Goal: Information Seeking & Learning: Learn about a topic

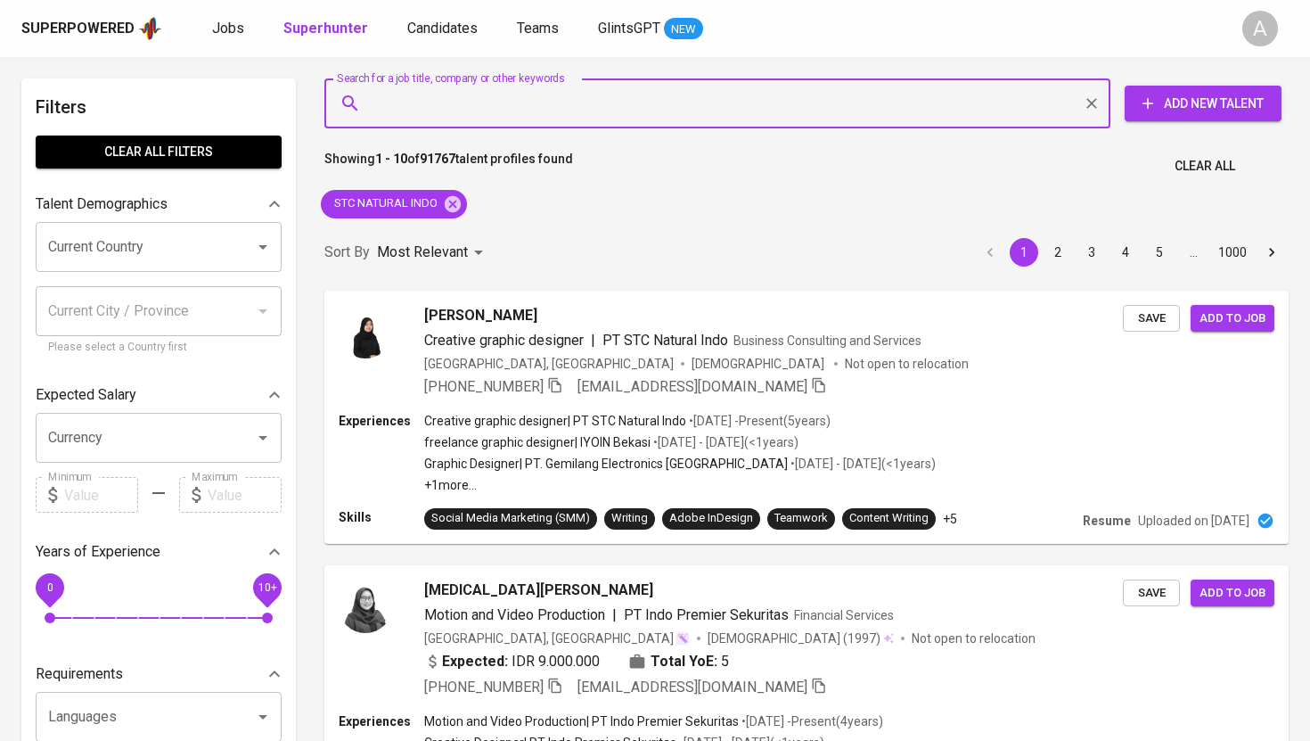
type input "[EMAIL_ADDRESS][DOMAIN_NAME]"
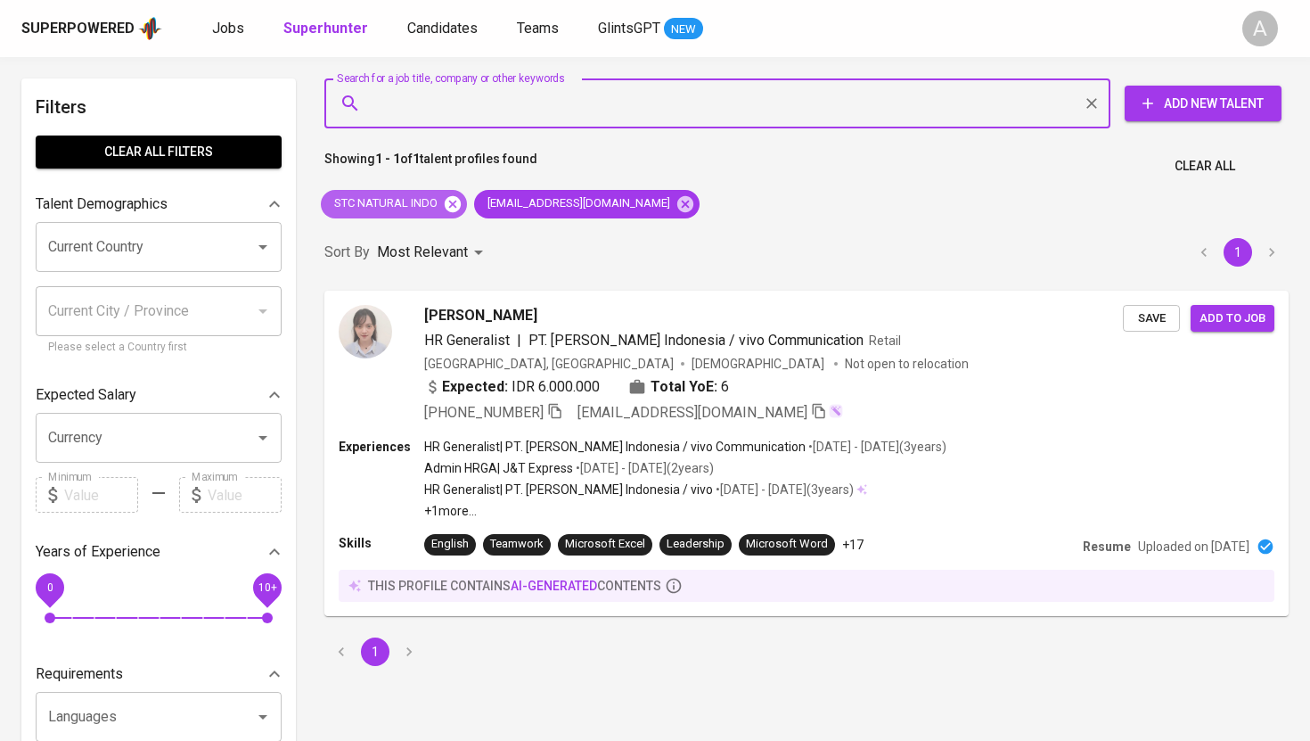
click at [451, 209] on icon at bounding box center [453, 203] width 16 height 16
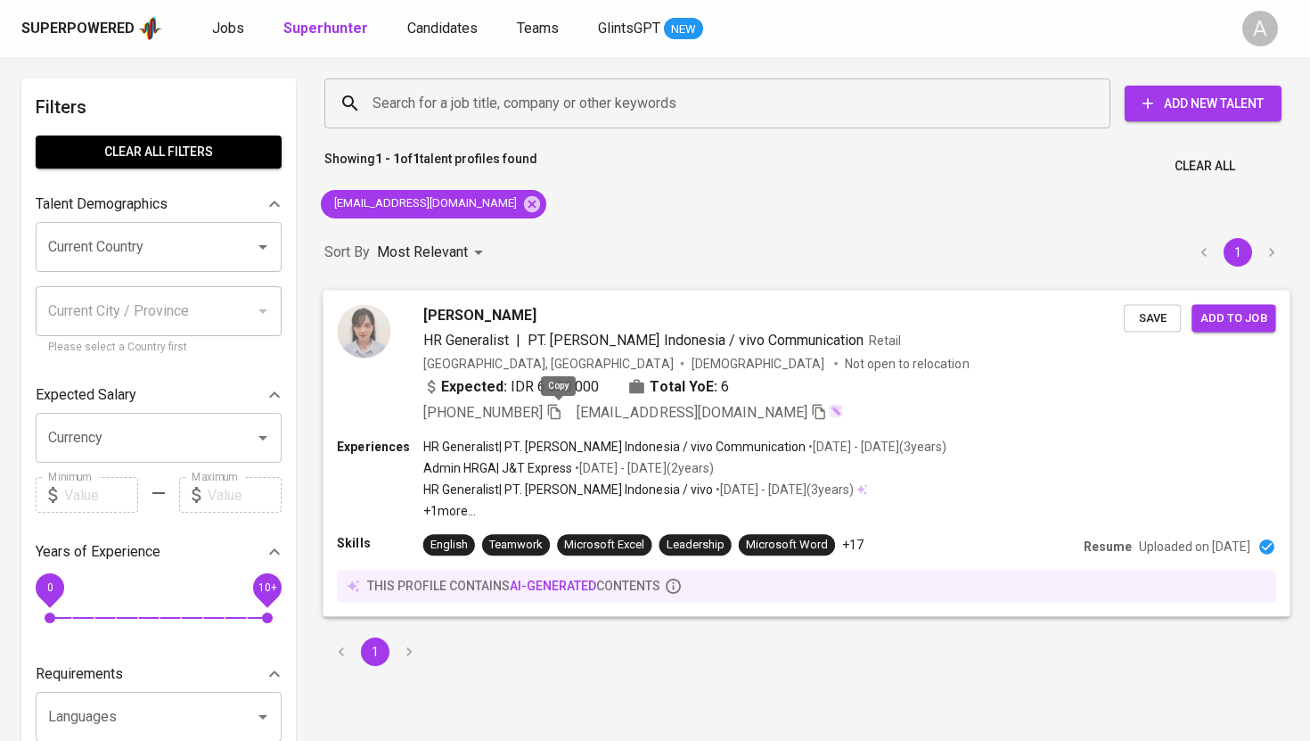
click at [554, 404] on icon "button" at bounding box center [554, 411] width 12 height 15
click at [561, 412] on icon "button" at bounding box center [554, 411] width 16 height 16
click at [571, 106] on input "Search for a job title, company or other keywords" at bounding box center [722, 103] width 708 height 34
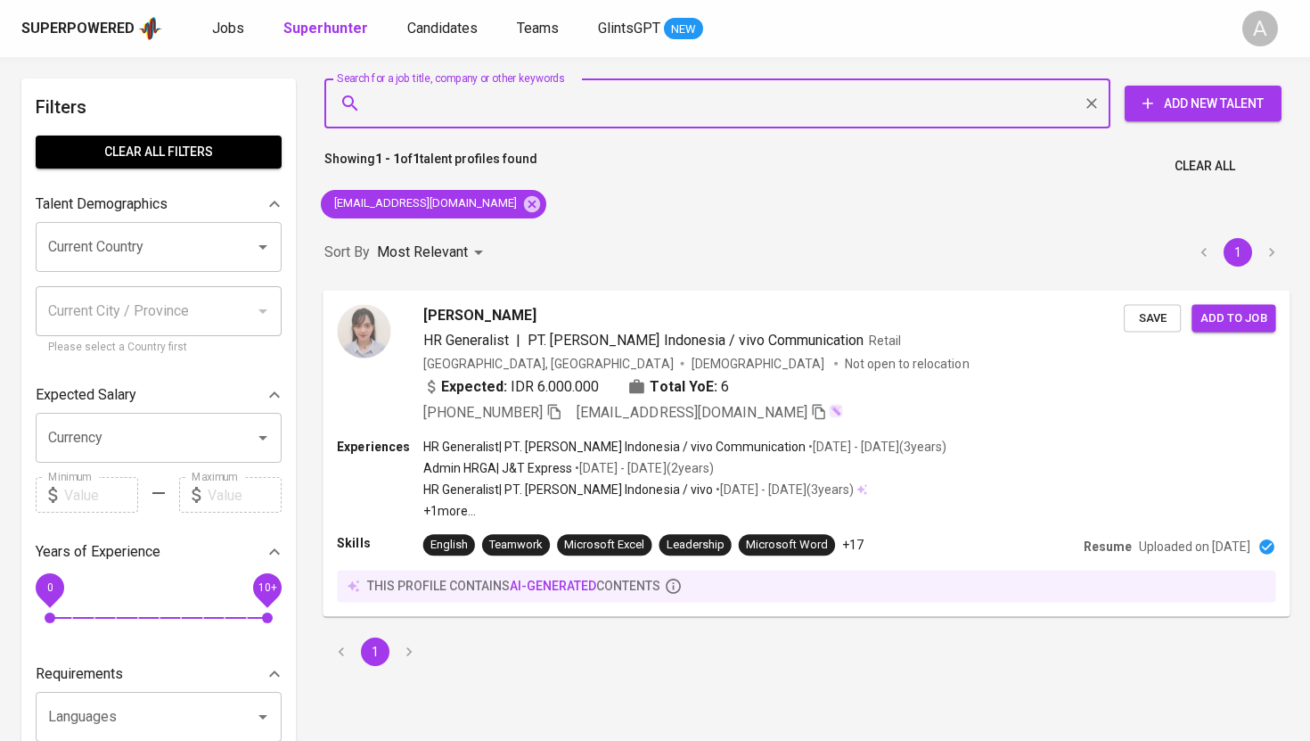
paste input "[EMAIL_ADDRESS][DOMAIN_NAME]"
type input "[EMAIL_ADDRESS][DOMAIN_NAME]"
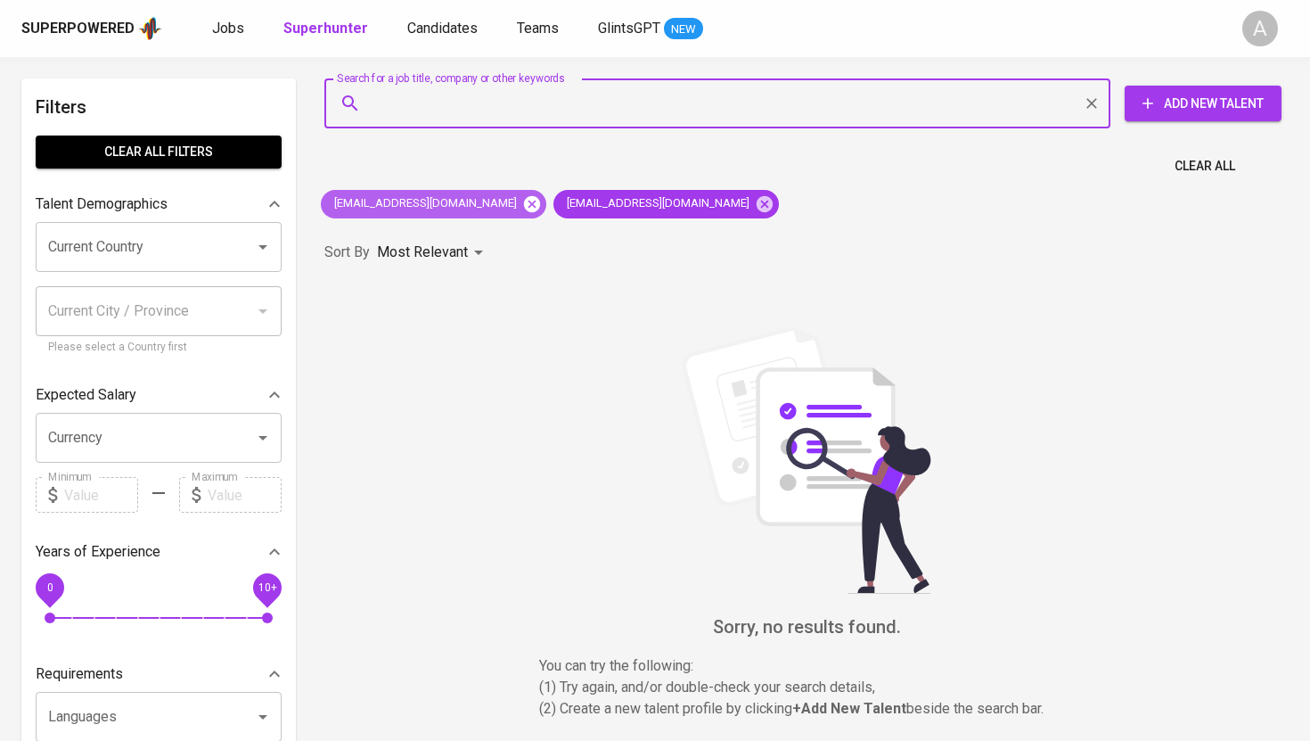
click at [524, 199] on icon at bounding box center [532, 203] width 16 height 16
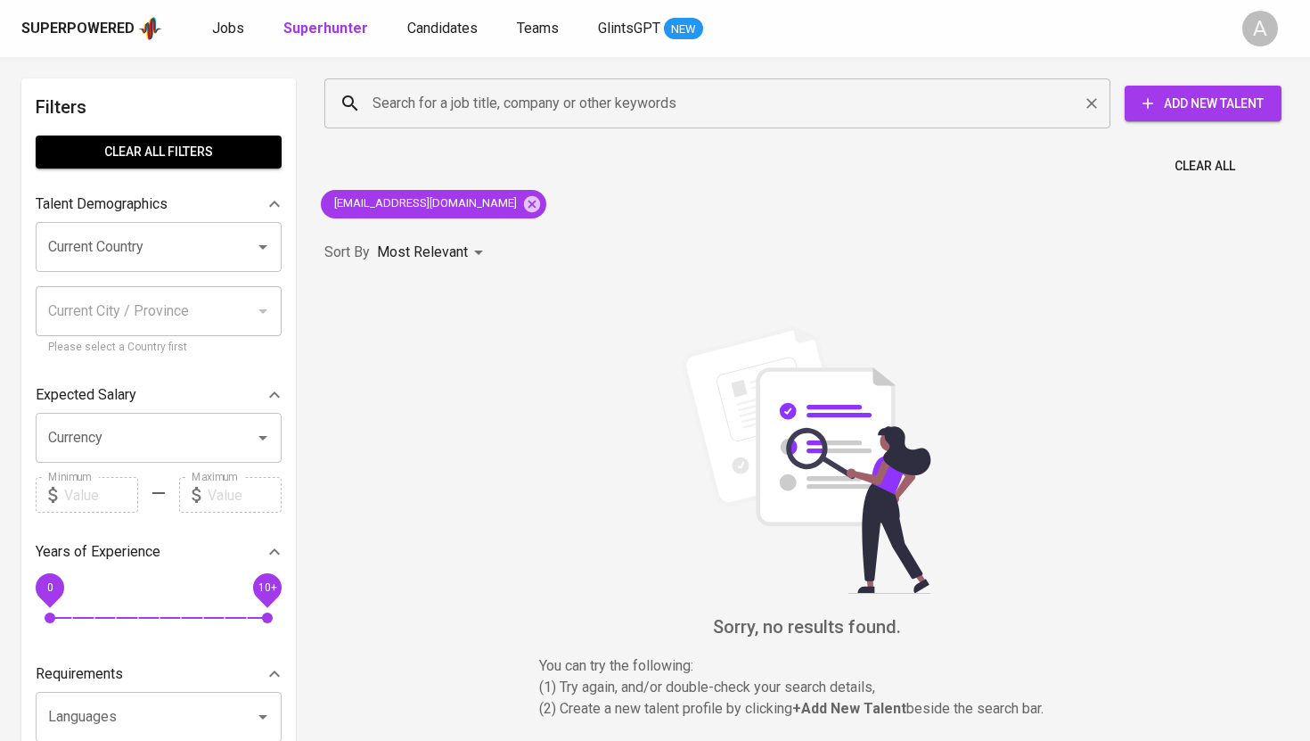
click at [604, 88] on input "Search for a job title, company or other keywords" at bounding box center [722, 103] width 708 height 34
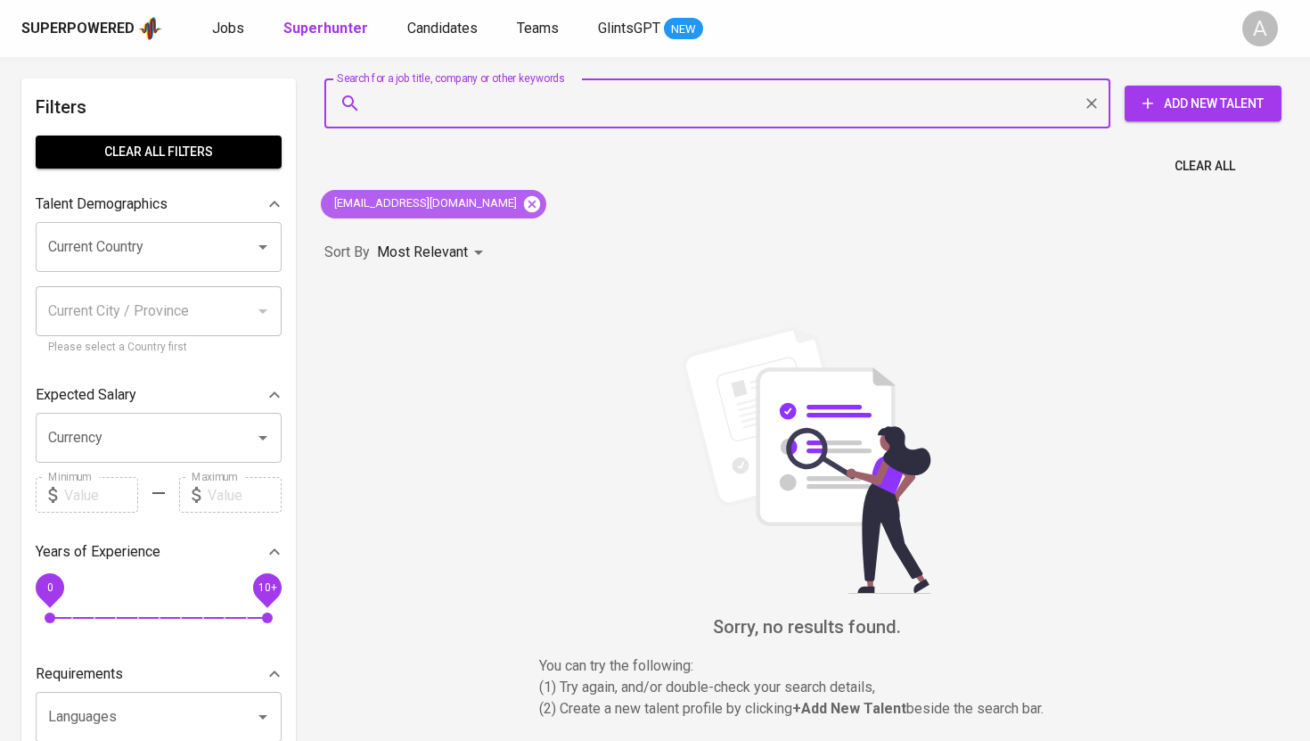
click at [524, 197] on icon at bounding box center [532, 203] width 16 height 16
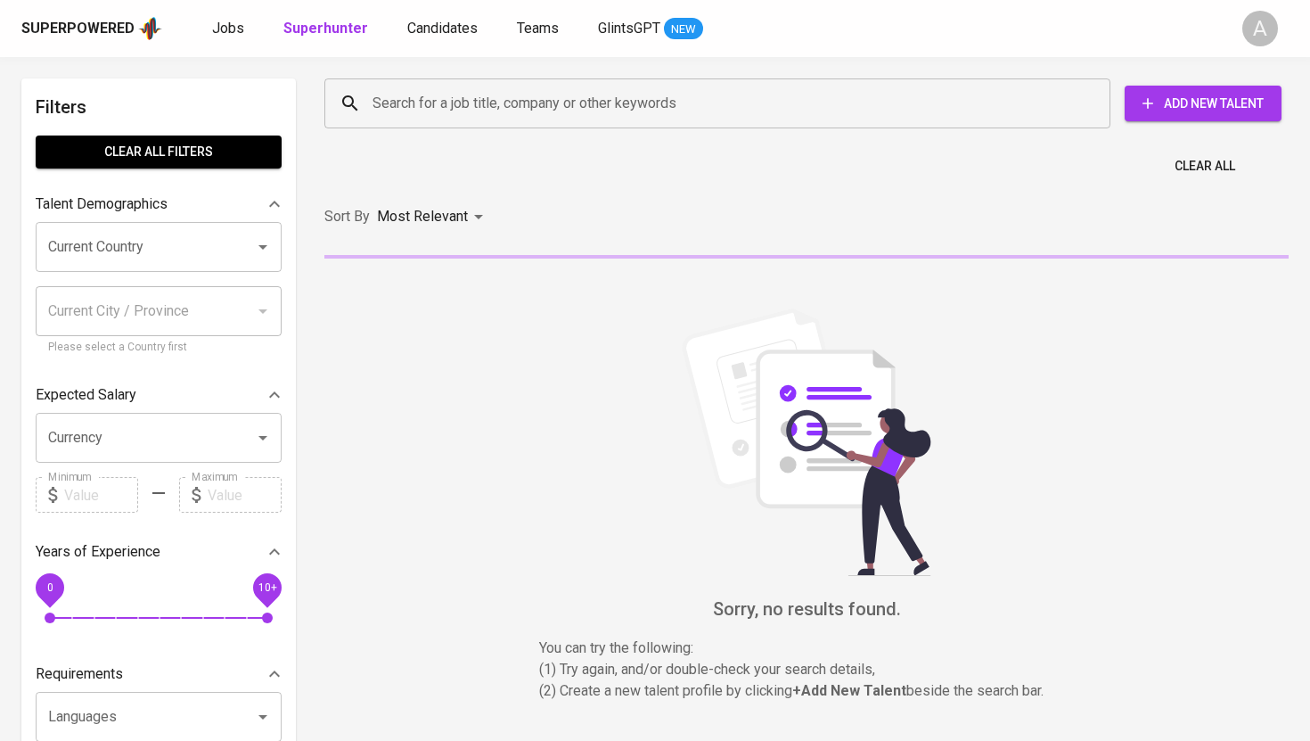
click at [524, 103] on input "Search for a job title, company or other keywords" at bounding box center [722, 103] width 708 height 34
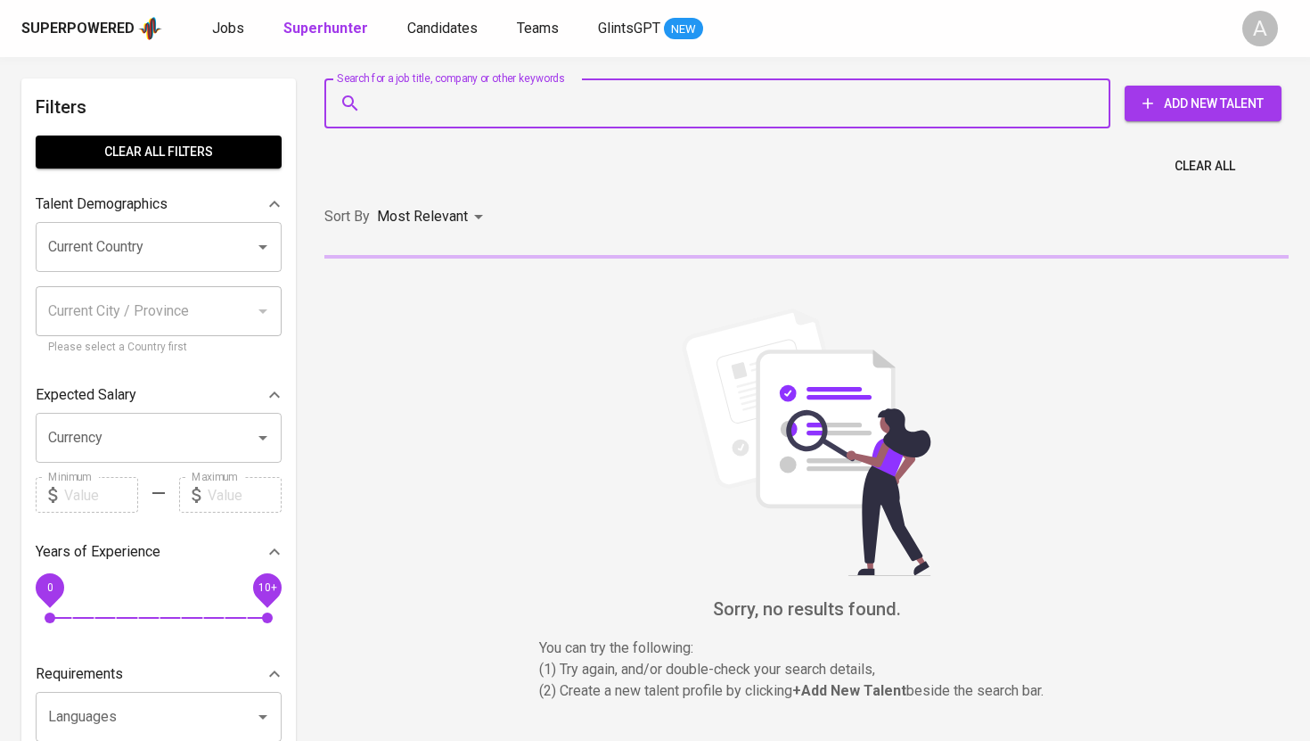
paste input "[EMAIL_ADDRESS][DOMAIN_NAME]"
type input "[EMAIL_ADDRESS][DOMAIN_NAME]"
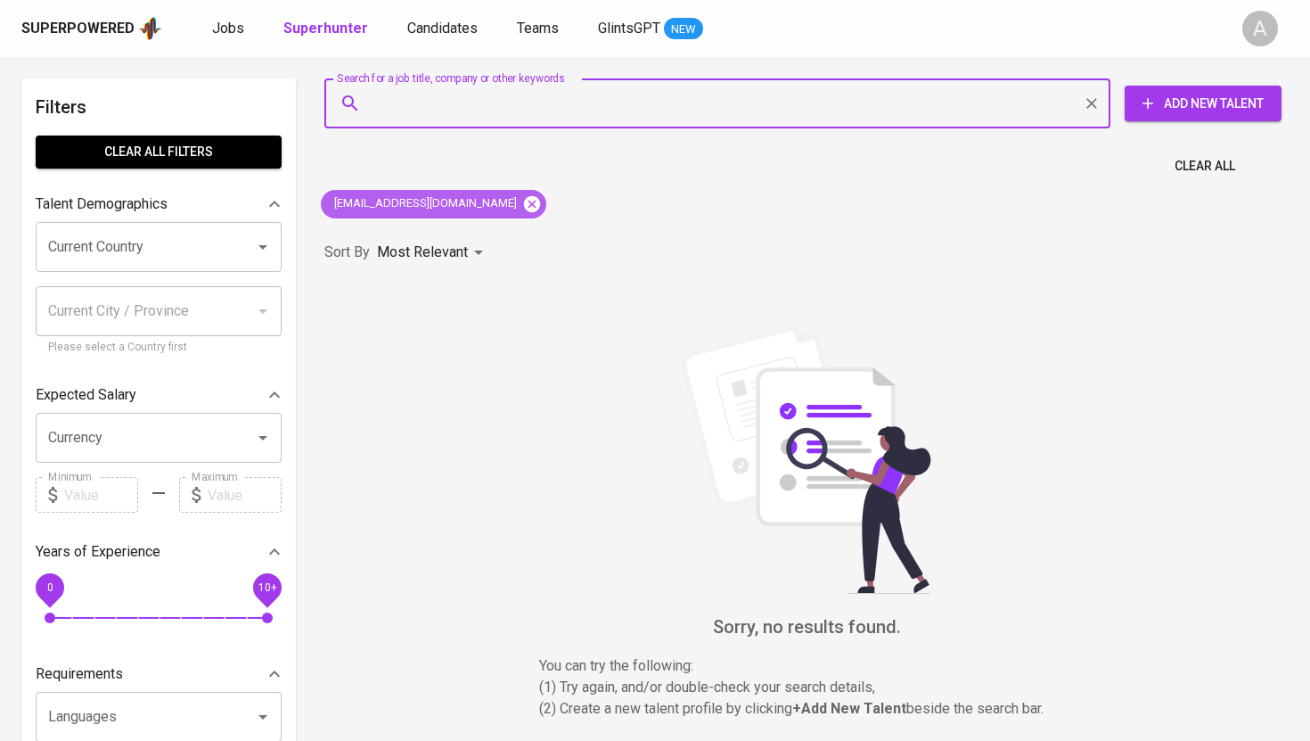
click at [522, 211] on icon at bounding box center [532, 204] width 20 height 20
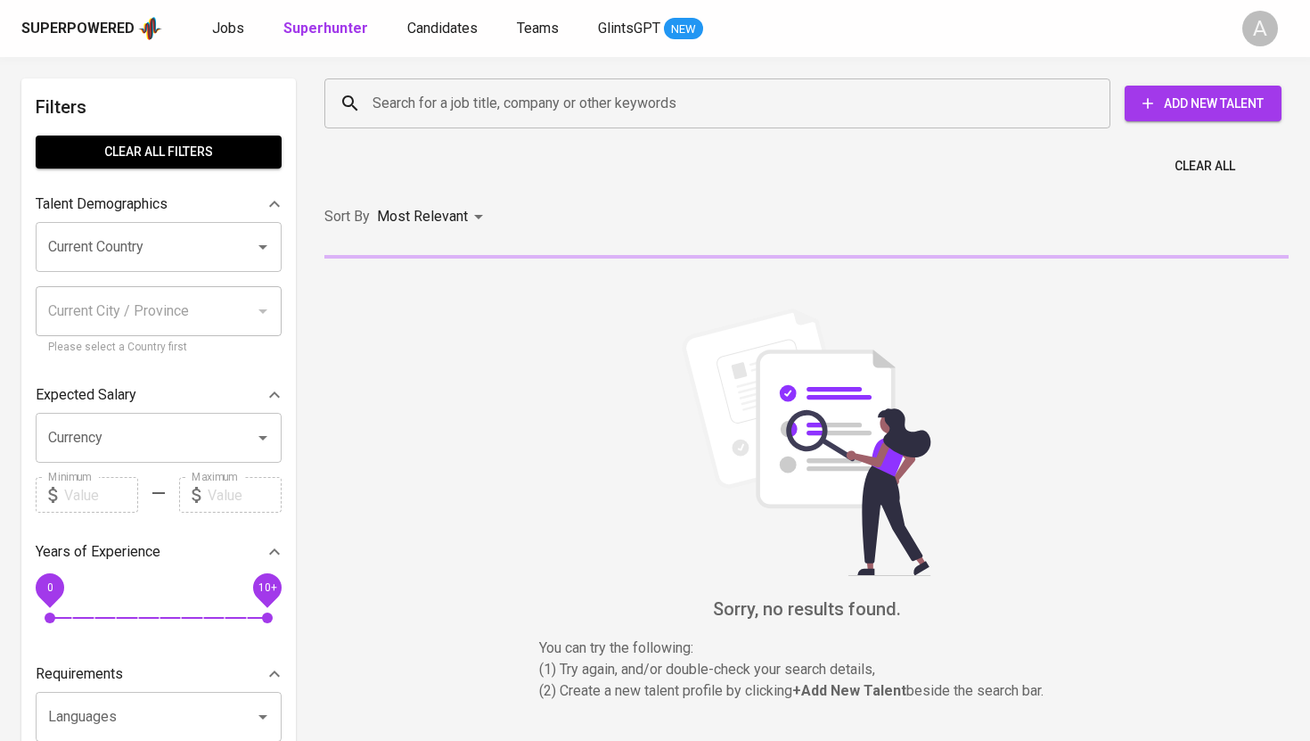
click at [520, 116] on input "Search for a job title, company or other keywords" at bounding box center [722, 103] width 708 height 34
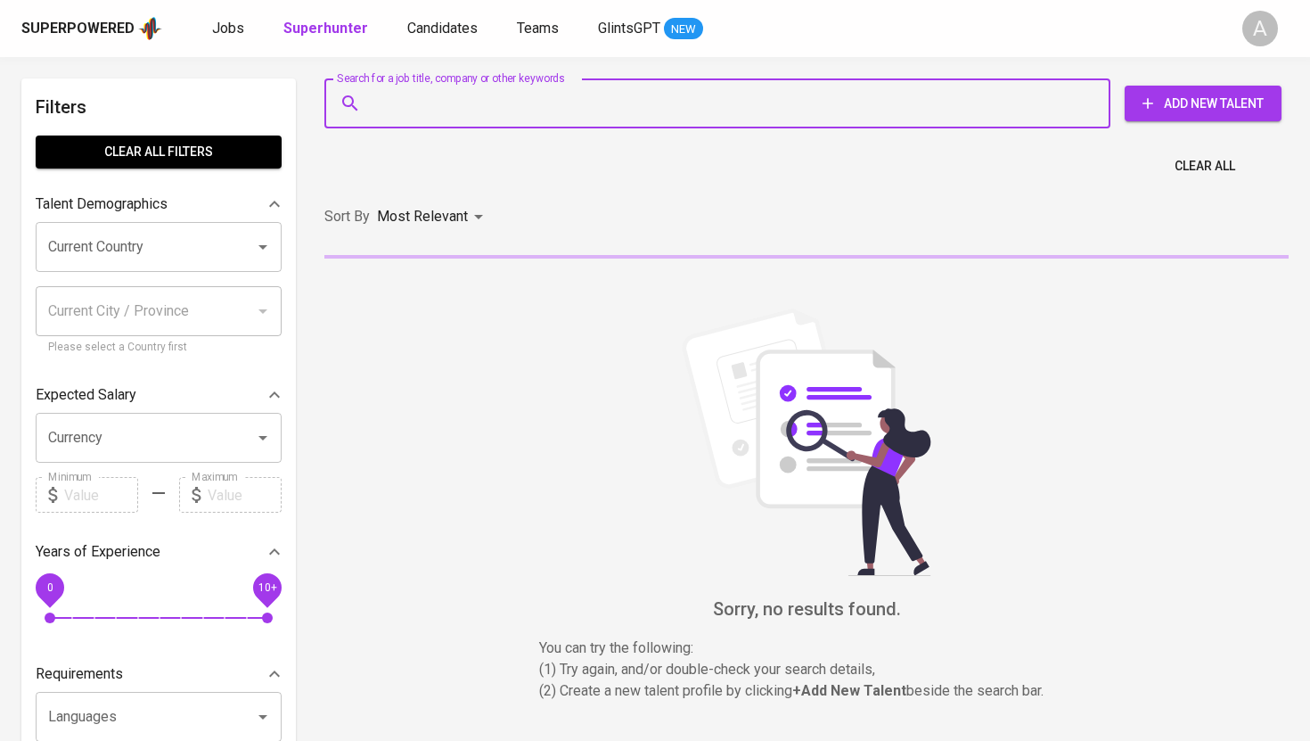
paste input "[PERSON_NAME][EMAIL_ADDRESS][DOMAIN_NAME]"
type input "[PERSON_NAME][EMAIL_ADDRESS][DOMAIN_NAME]"
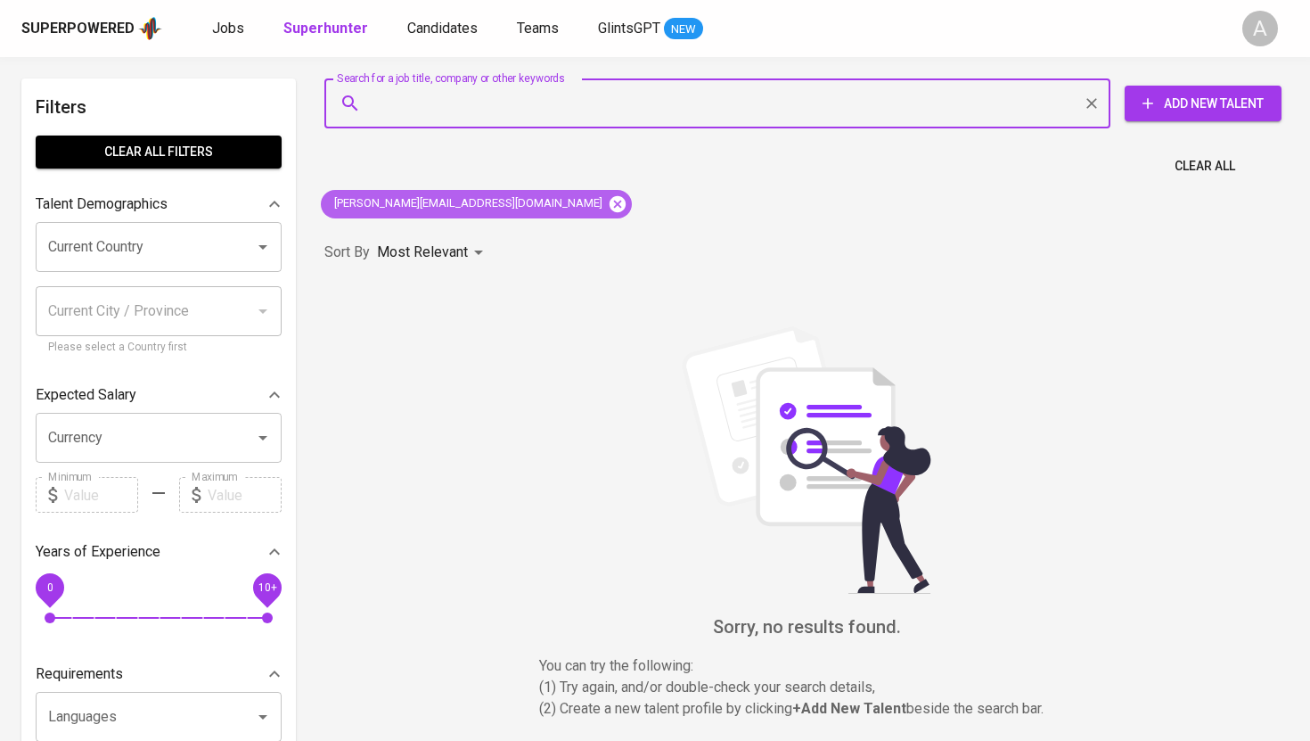
click at [610, 200] on icon at bounding box center [618, 203] width 16 height 16
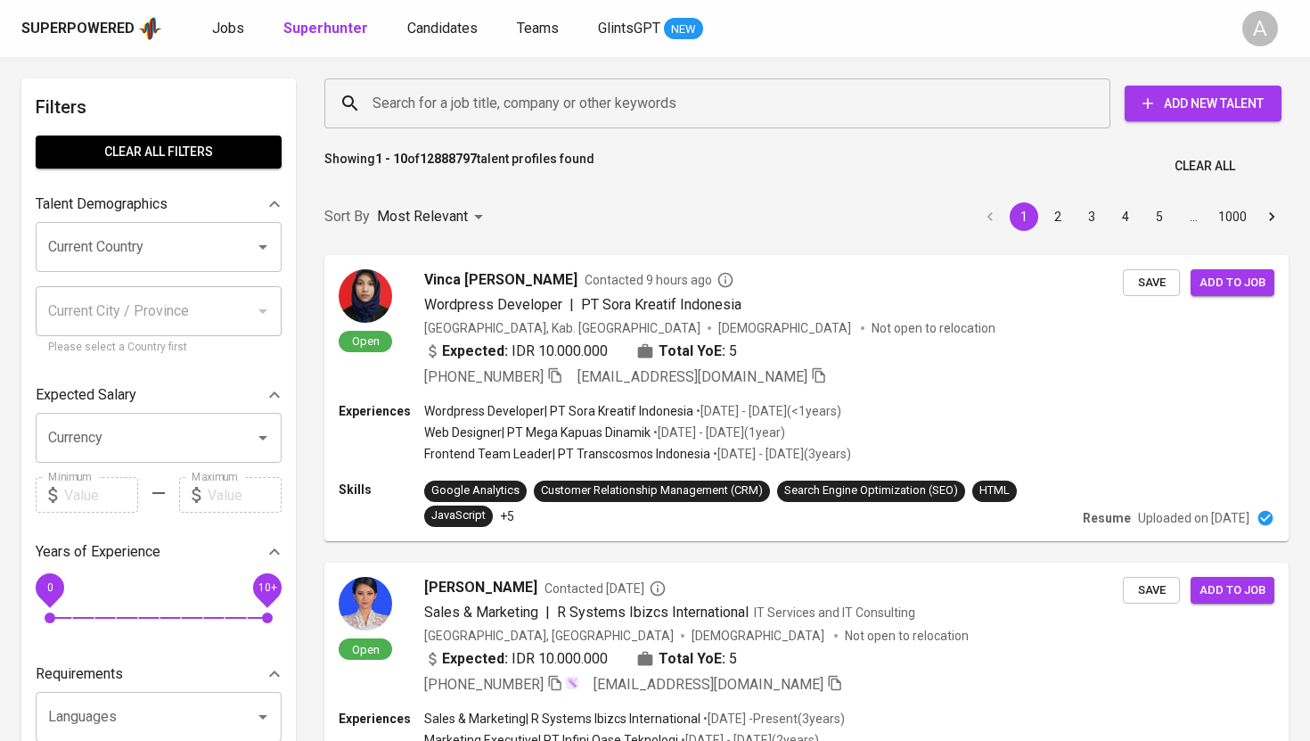
click at [664, 111] on input "Search for a job title, company or other keywords" at bounding box center [722, 103] width 708 height 34
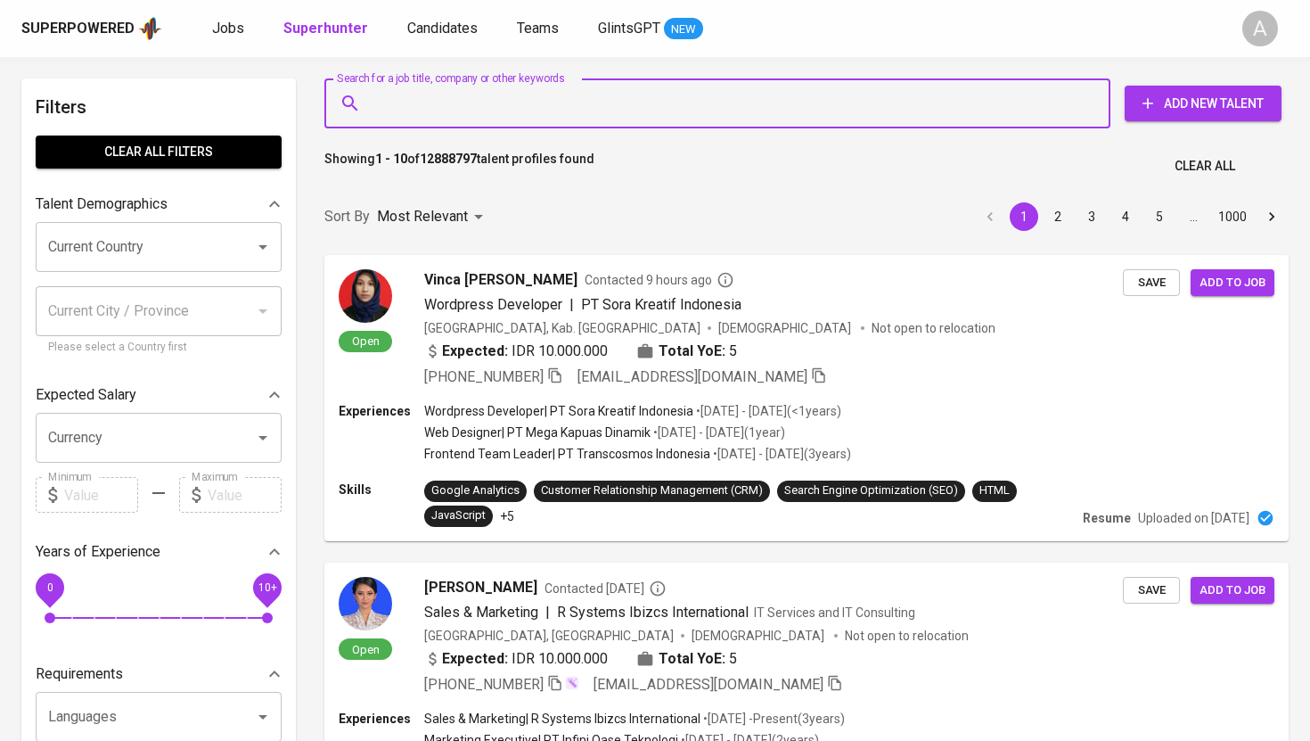
paste input "saragijonaris123@gmail.com"
type input "saragijonaris123@gmail.com"
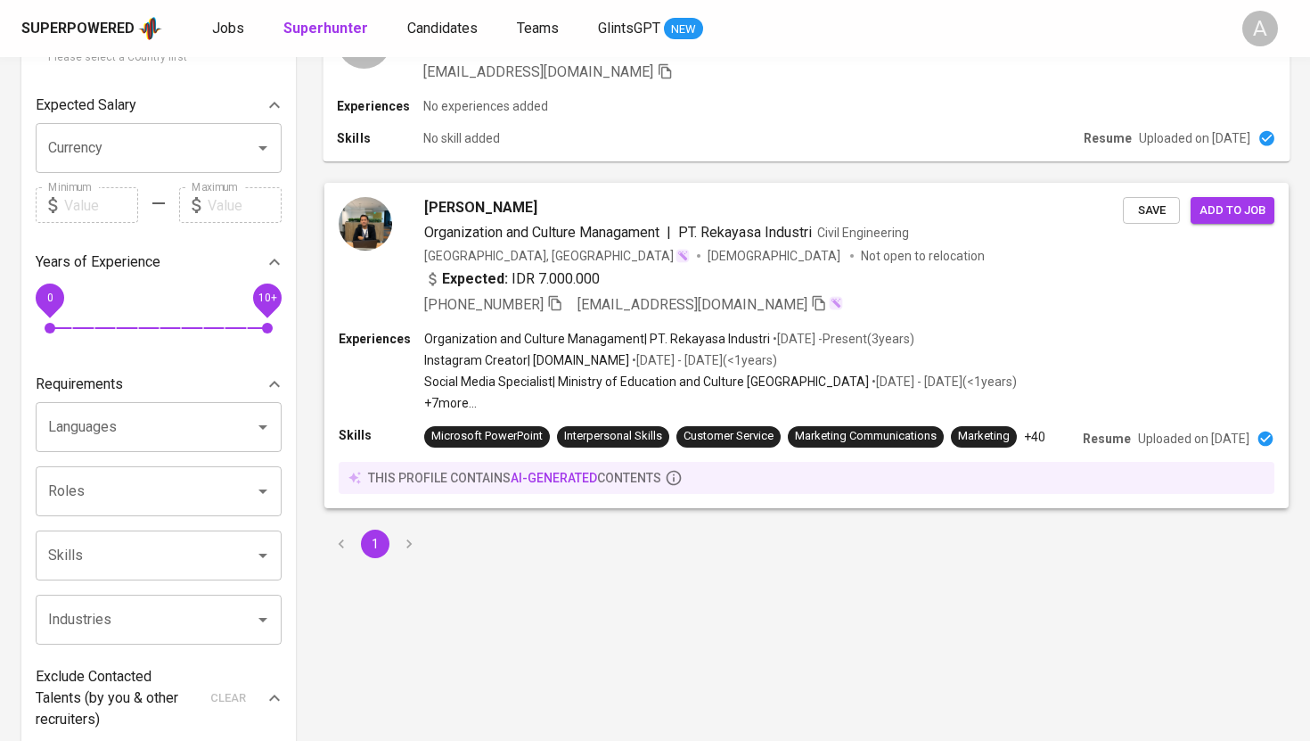
scroll to position [291, 0]
click at [369, 222] on img at bounding box center [363, 221] width 53 height 53
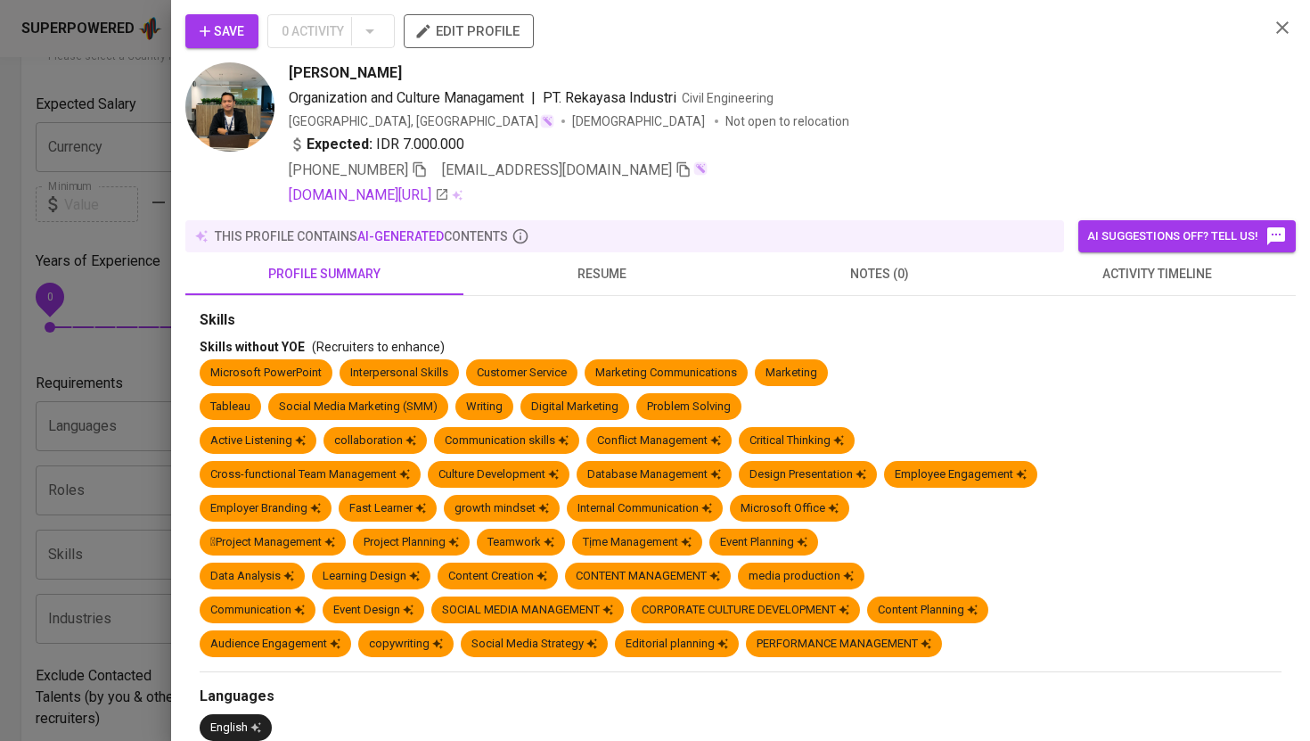
click at [241, 101] on img at bounding box center [229, 106] width 89 height 89
click at [234, 118] on img at bounding box center [229, 106] width 89 height 89
click at [615, 283] on span "resume" at bounding box center [602, 274] width 257 height 22
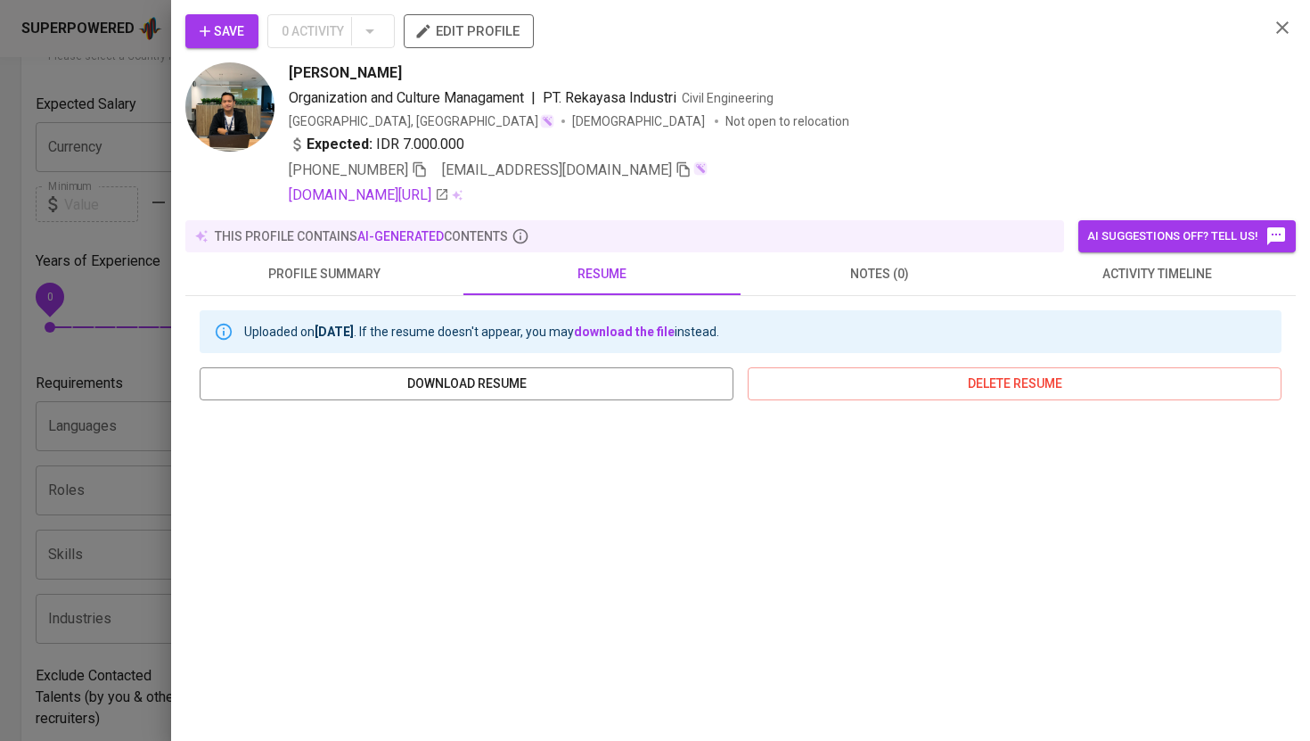
click at [223, 111] on img at bounding box center [229, 106] width 89 height 89
click at [245, 127] on img at bounding box center [229, 106] width 89 height 89
click at [392, 266] on span "profile summary" at bounding box center [324, 274] width 257 height 22
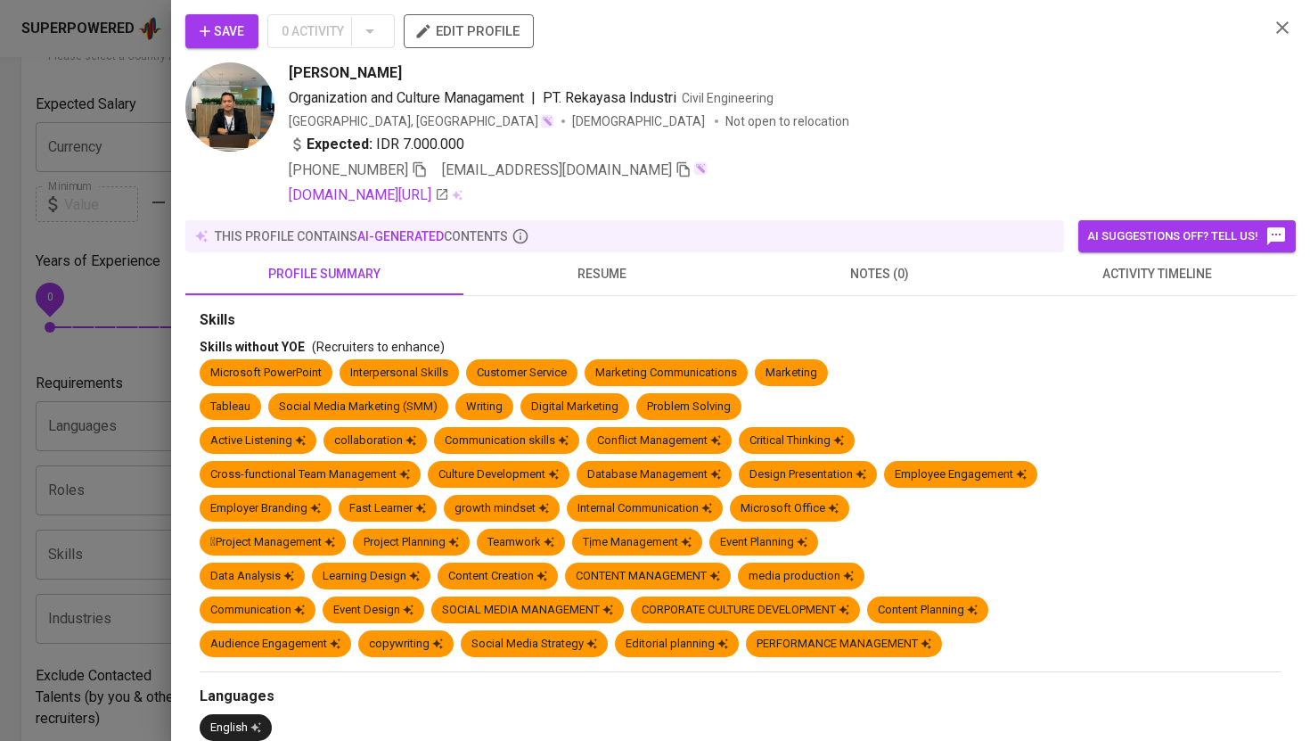
click at [239, 109] on img at bounding box center [229, 106] width 89 height 89
click at [229, 126] on img at bounding box center [229, 106] width 89 height 89
click at [603, 260] on button "resume" at bounding box center [602, 273] width 278 height 43
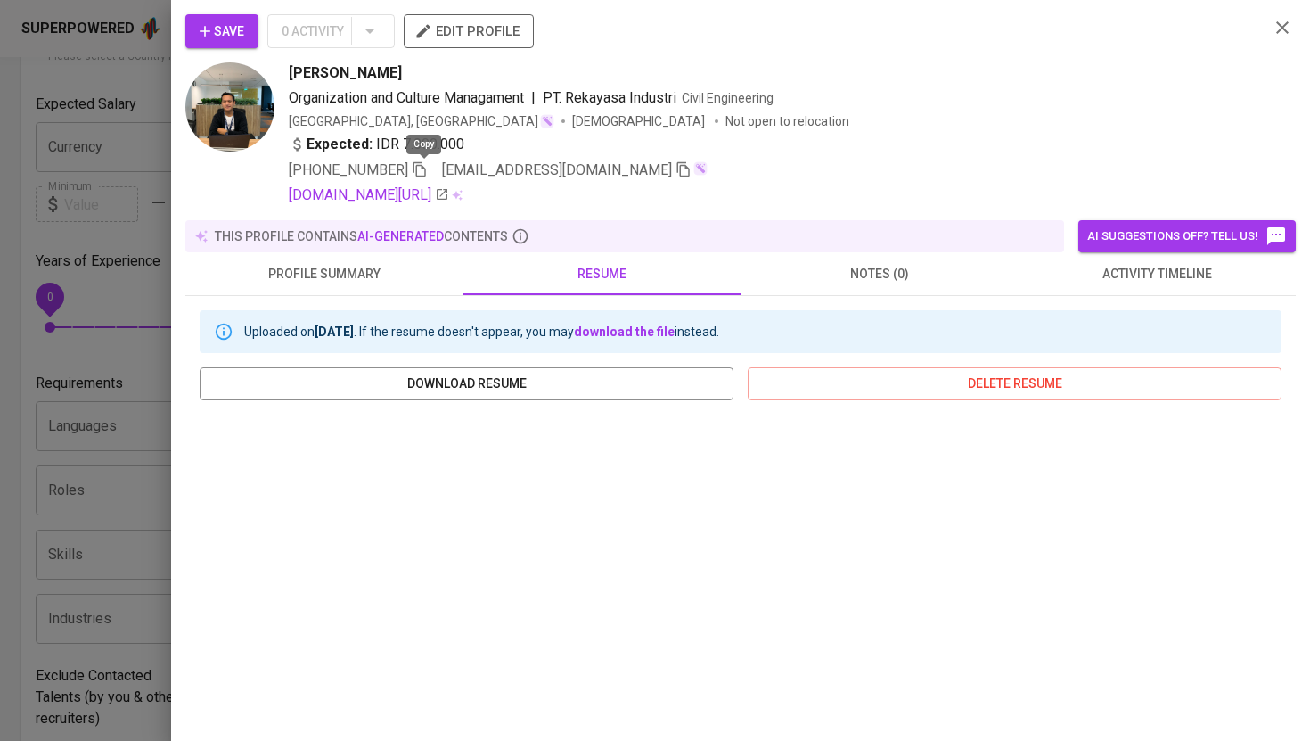
click at [426, 171] on icon "button" at bounding box center [420, 169] width 16 height 16
click at [136, 110] on div at bounding box center [655, 370] width 1310 height 741
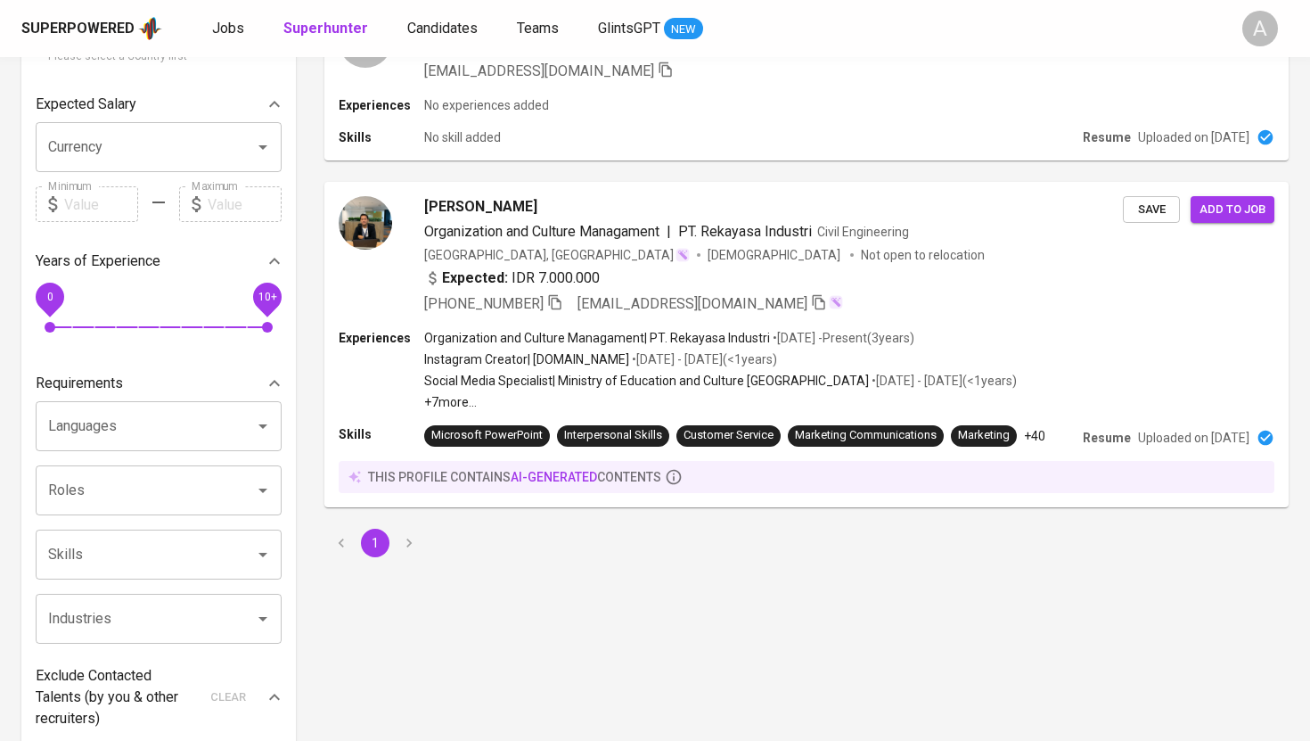
scroll to position [0, 0]
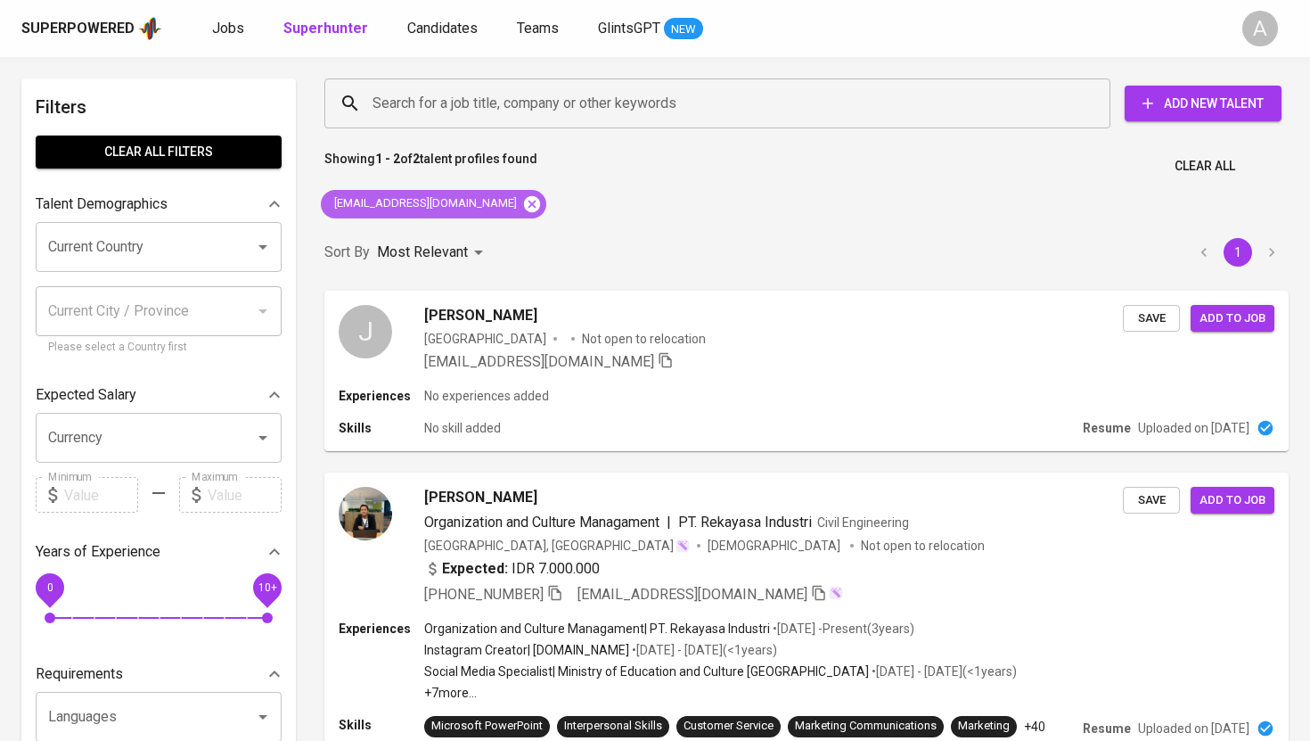
click at [524, 205] on icon at bounding box center [532, 203] width 16 height 16
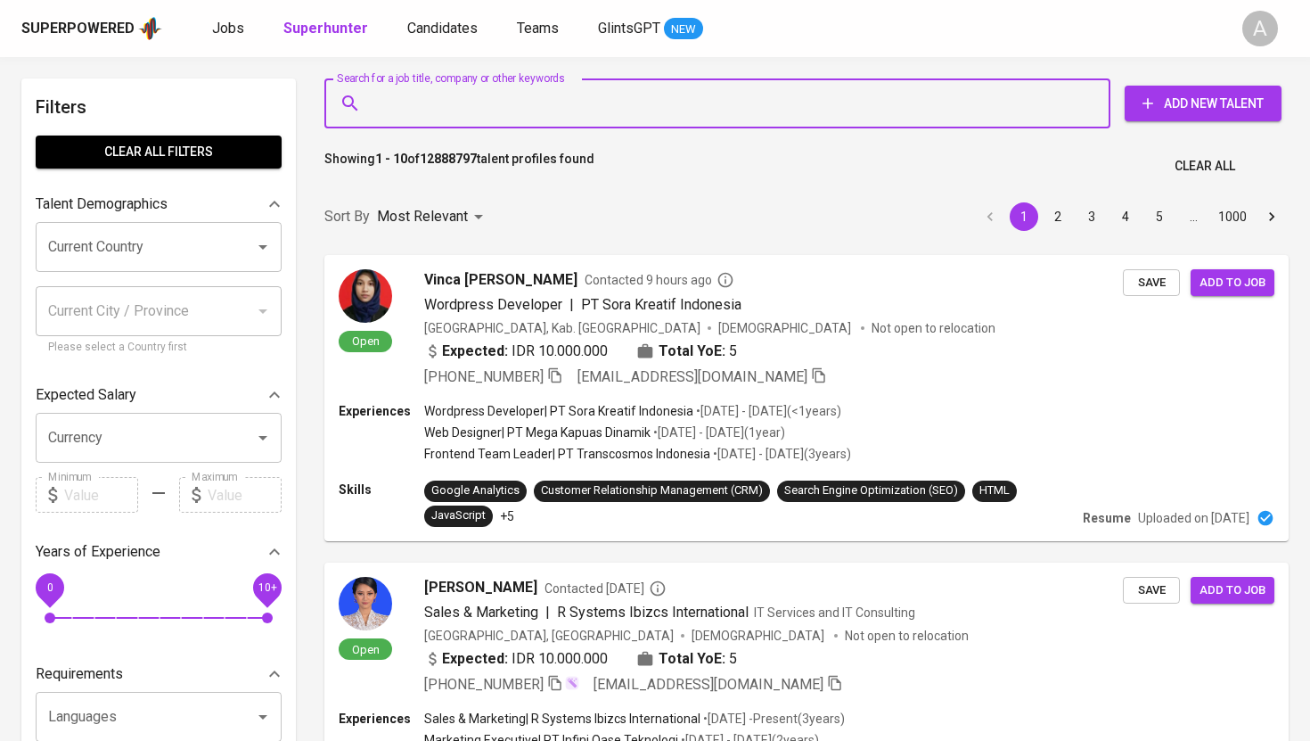
click at [521, 111] on input "Search for a job title, company or other keywords" at bounding box center [722, 103] width 708 height 34
paste input "[PERSON_NAME][EMAIL_ADDRESS][DOMAIN_NAME]"
type input "[PERSON_NAME][EMAIL_ADDRESS][DOMAIN_NAME]"
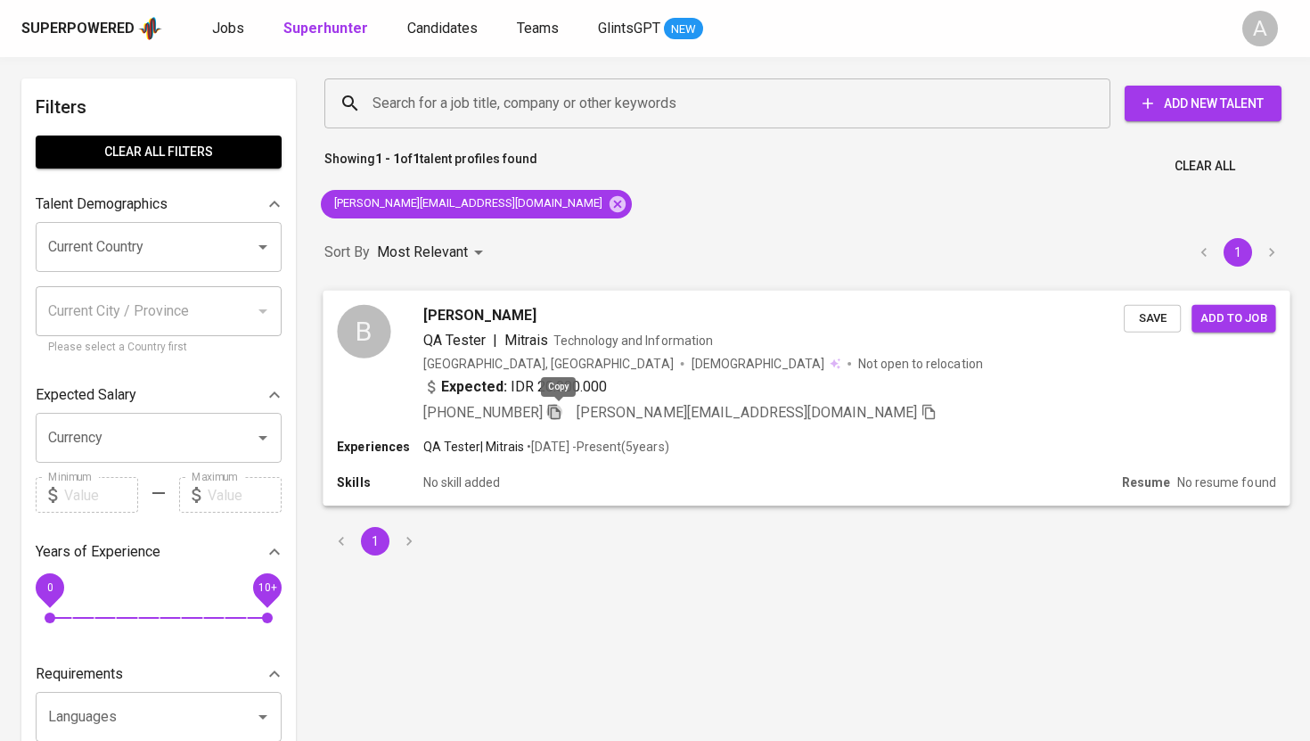
click at [560, 412] on icon "button" at bounding box center [554, 411] width 16 height 16
click at [554, 114] on input "Search for a job title, company or other keywords" at bounding box center [722, 103] width 708 height 34
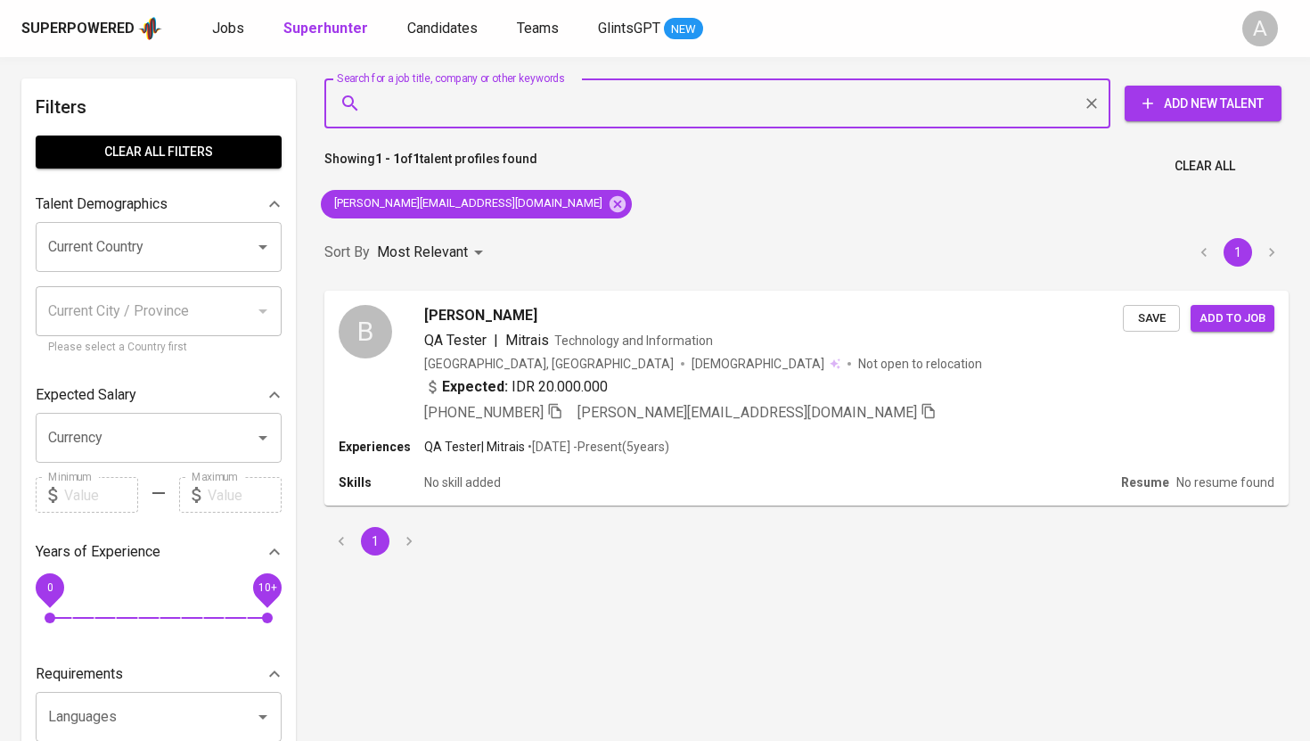
paste input "[PERSON_NAME][EMAIL_ADDRESS][DOMAIN_NAME]"
type input "[PERSON_NAME][EMAIL_ADDRESS][DOMAIN_NAME]"
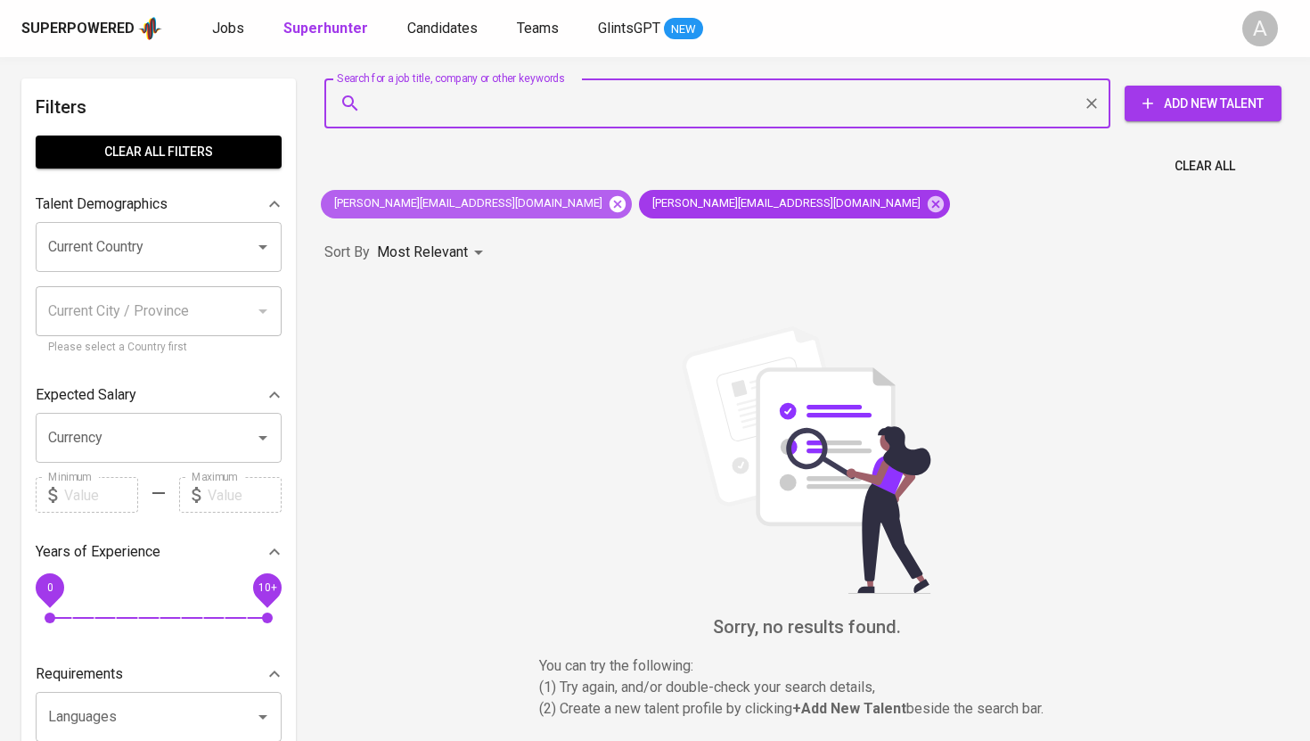
click at [610, 204] on icon at bounding box center [618, 203] width 16 height 16
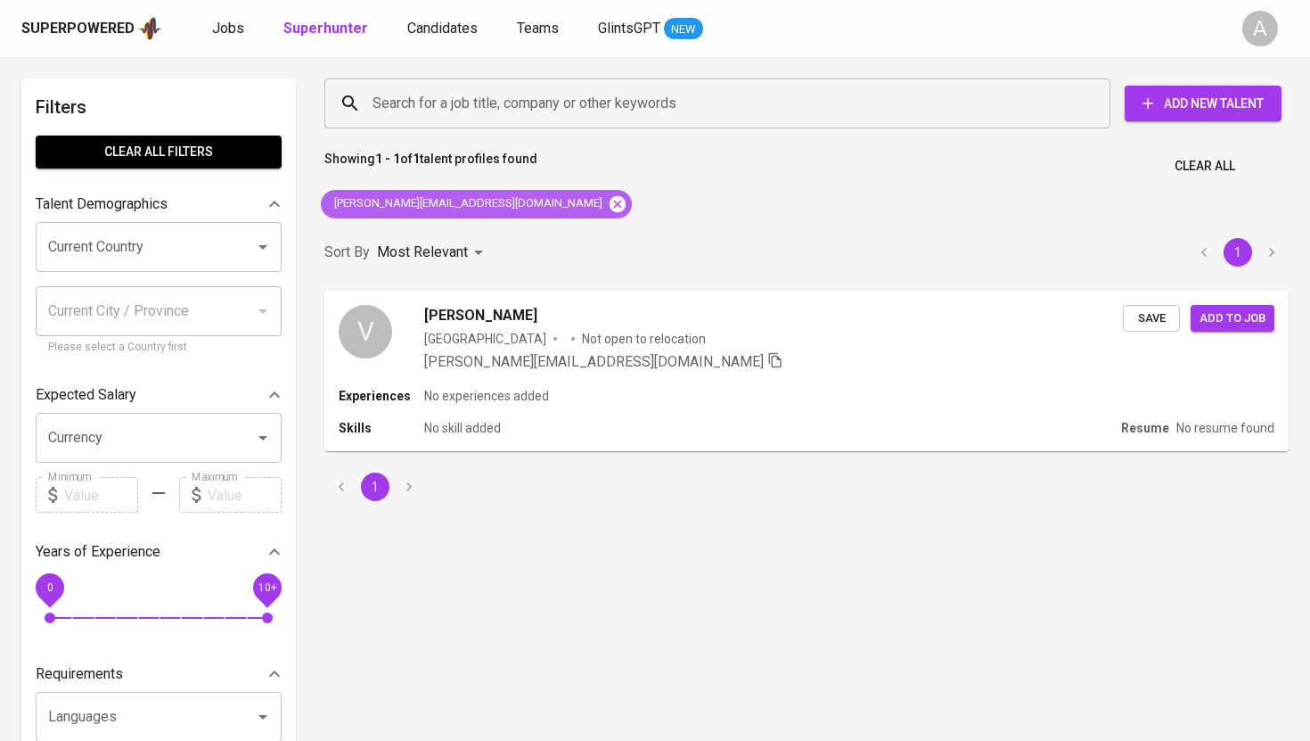
click at [610, 202] on icon at bounding box center [618, 203] width 16 height 16
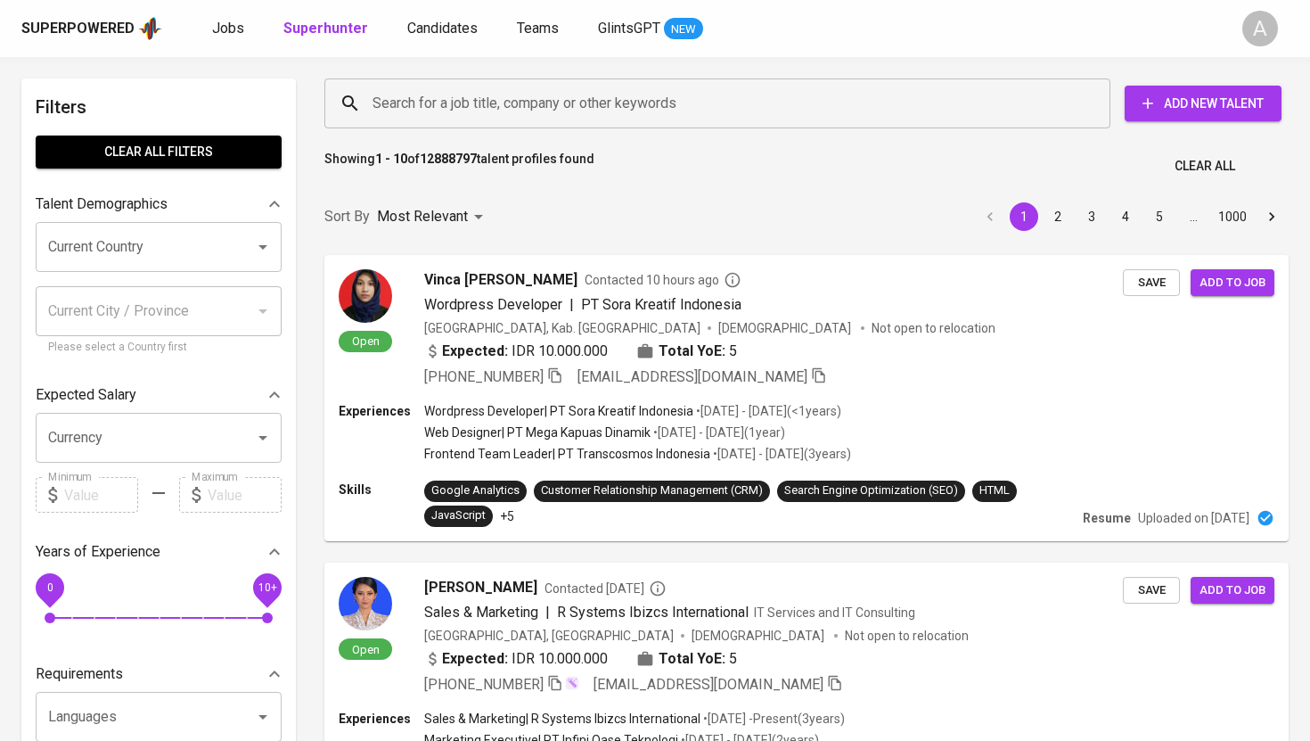
click at [512, 87] on input "Search for a job title, company or other keywords" at bounding box center [722, 103] width 708 height 34
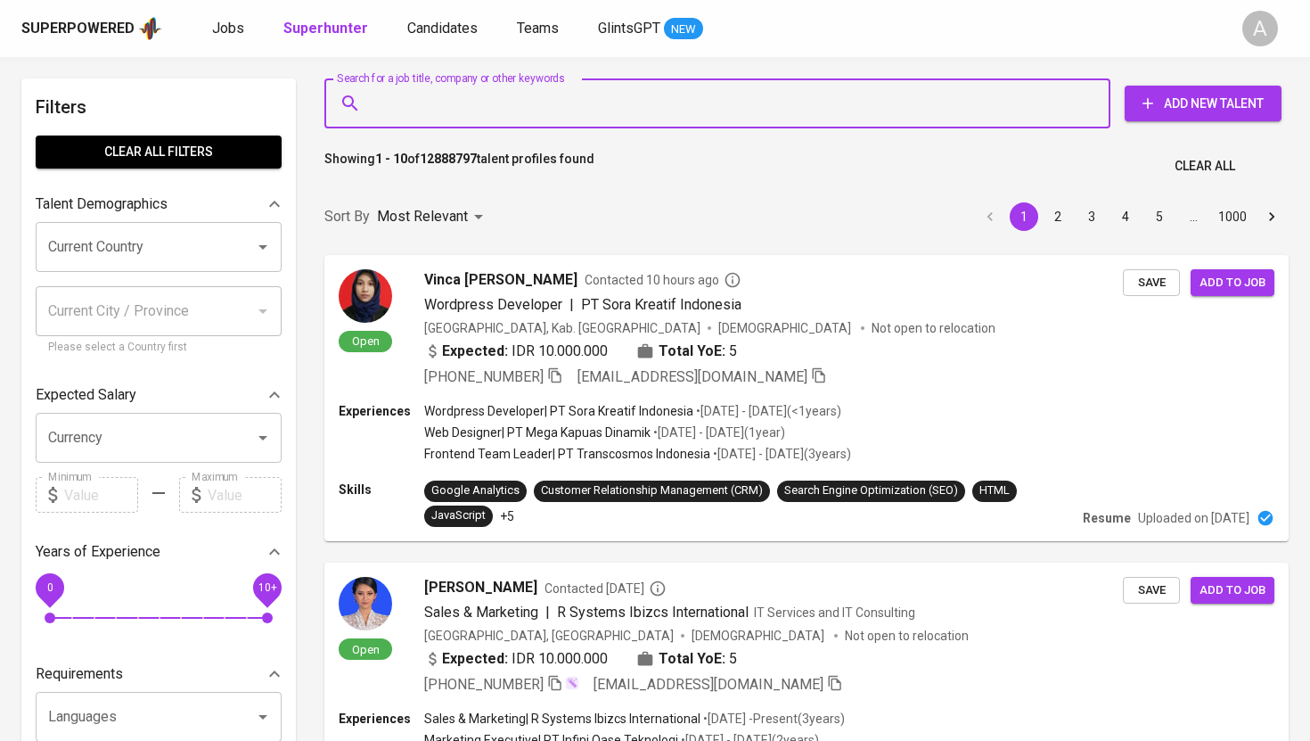
paste input "[EMAIL_ADDRESS][DOMAIN_NAME]"
type input "[EMAIL_ADDRESS][DOMAIN_NAME]"
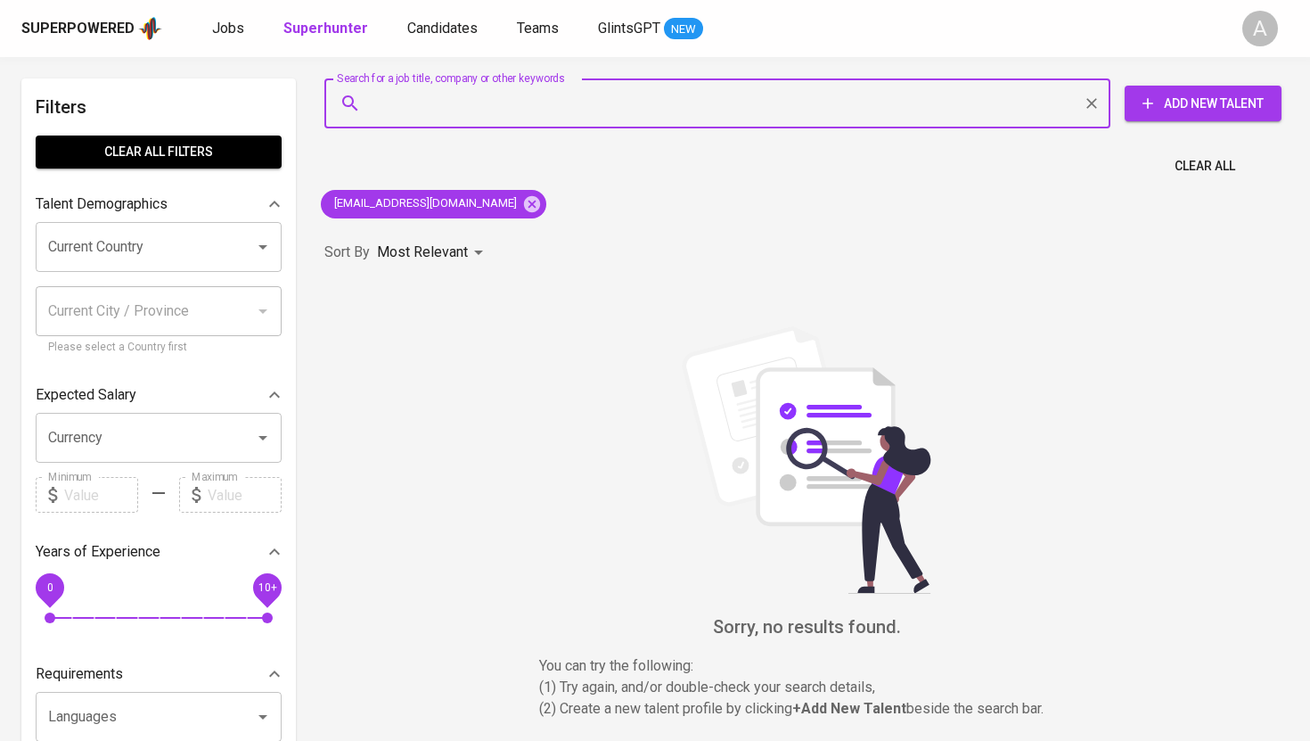
paste input "[PERSON_NAME][EMAIL_ADDRESS][DOMAIN_NAME]"
type input "[PERSON_NAME][EMAIL_ADDRESS][DOMAIN_NAME]"
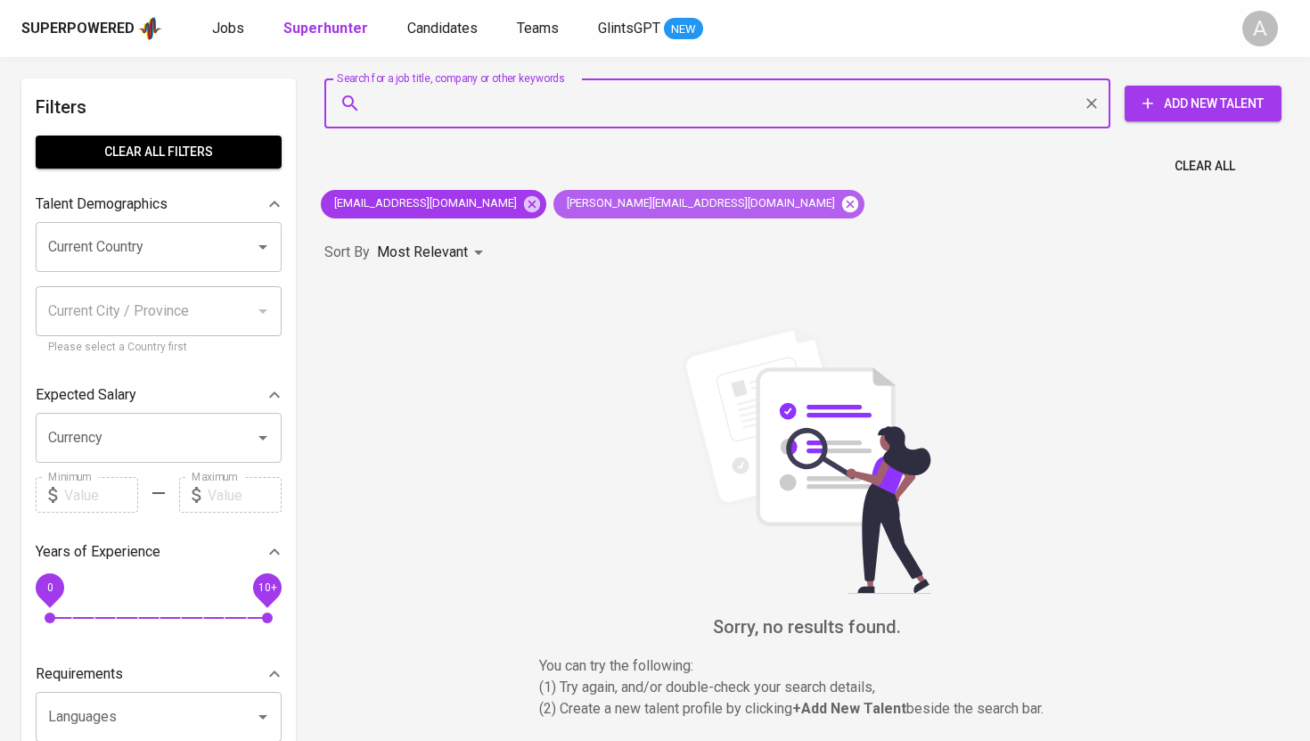
click at [841, 202] on icon at bounding box center [851, 204] width 20 height 20
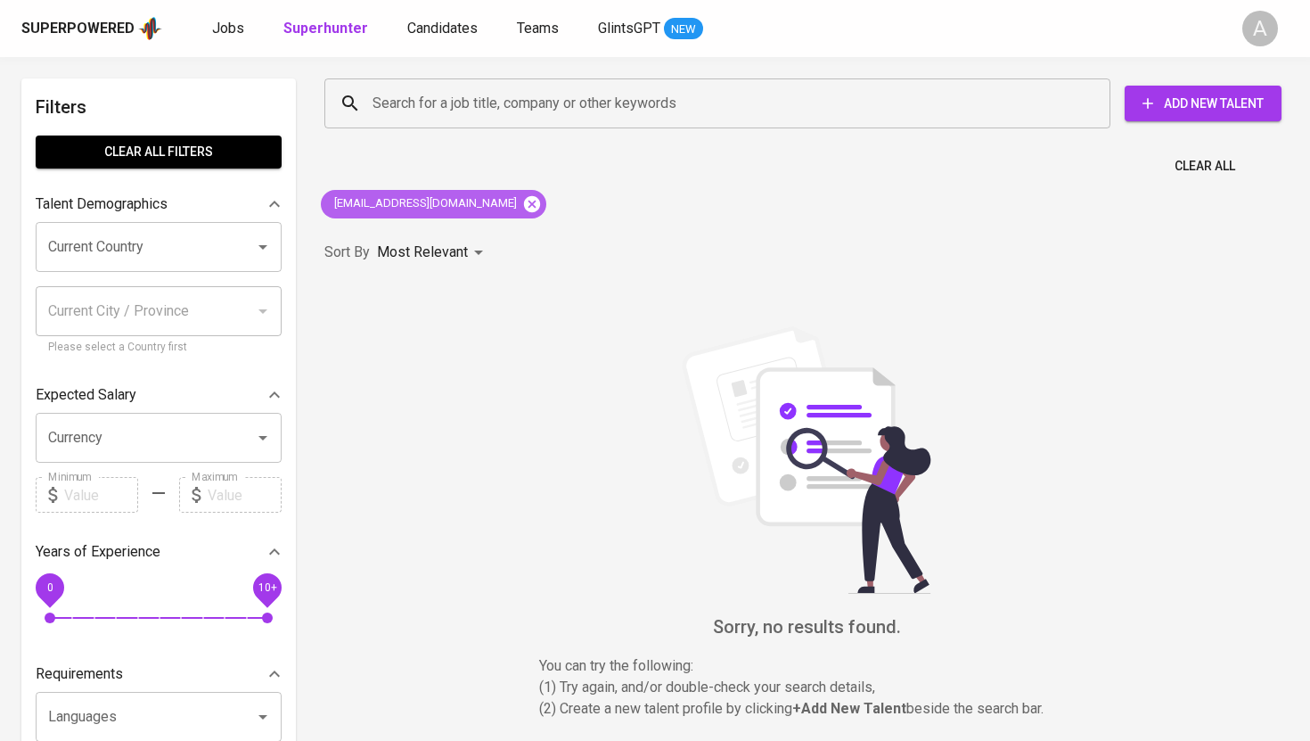
click at [524, 206] on icon at bounding box center [532, 203] width 16 height 16
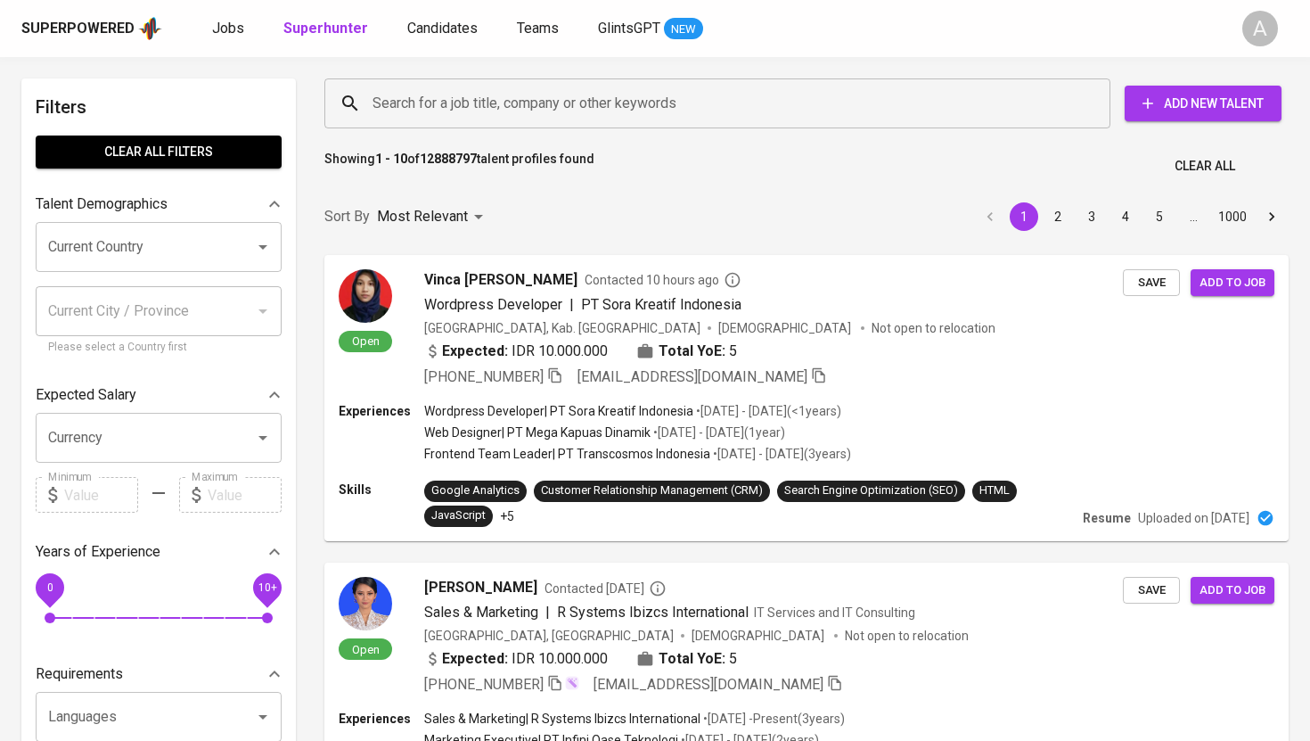
click at [531, 102] on input "Search for a job title, company or other keywords" at bounding box center [722, 103] width 708 height 34
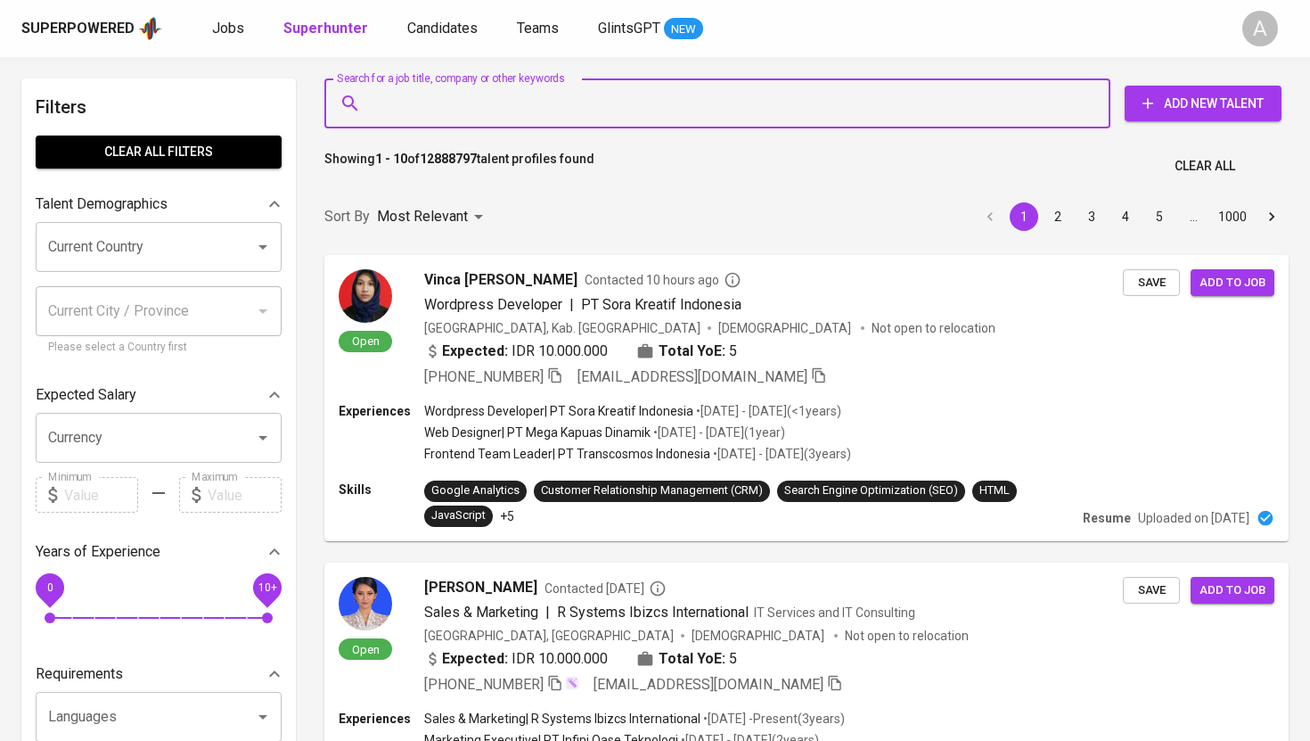
paste input "[PERSON_NAME][EMAIL_ADDRESS][DOMAIN_NAME]"
type input "[PERSON_NAME][EMAIL_ADDRESS][DOMAIN_NAME]"
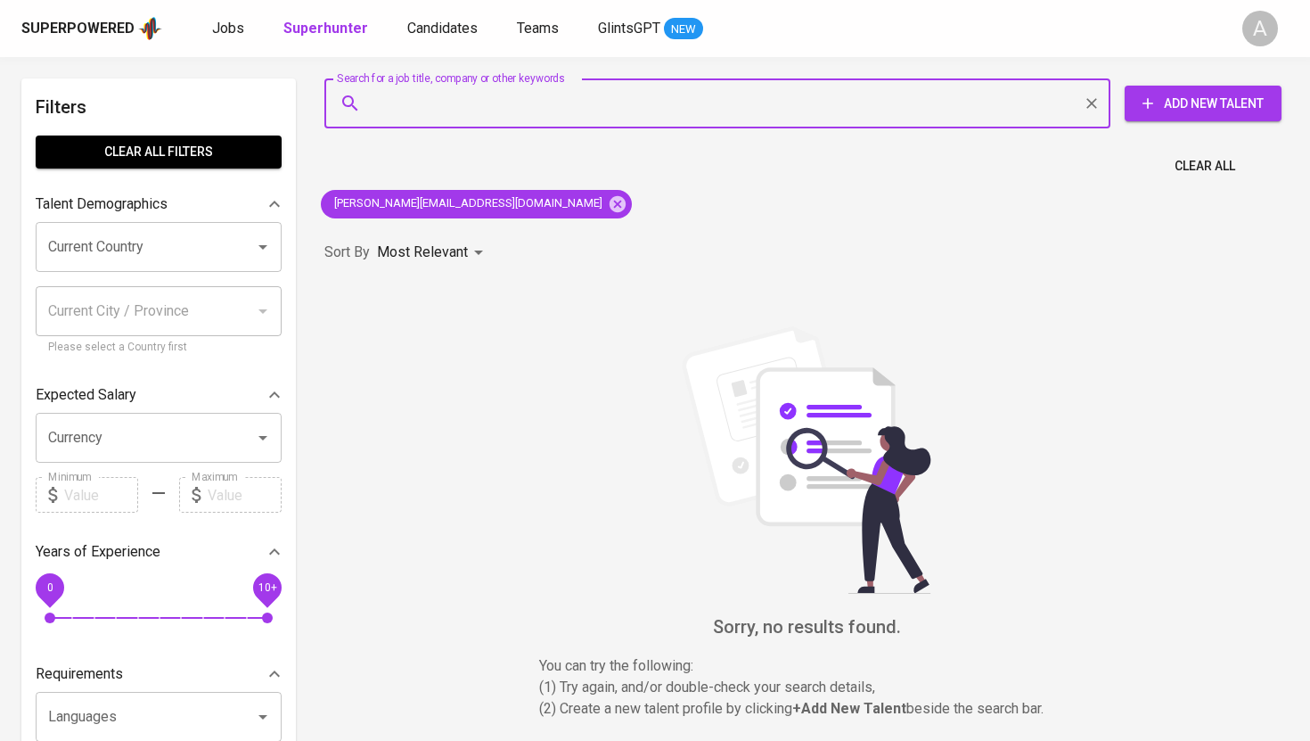
paste input "[PERSON_NAME][EMAIL_ADDRESS][DOMAIN_NAME]"
type input "[PERSON_NAME][EMAIL_ADDRESS][DOMAIN_NAME]"
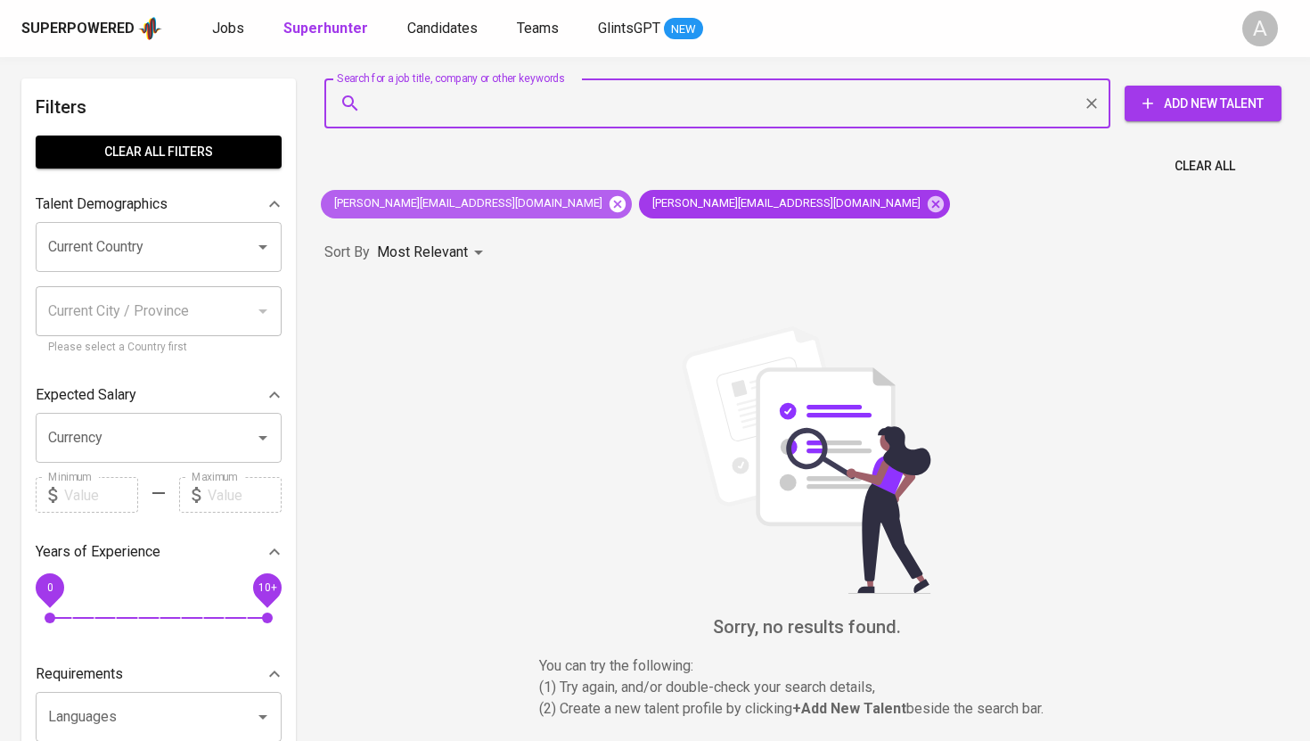
click at [608, 201] on icon at bounding box center [618, 204] width 20 height 20
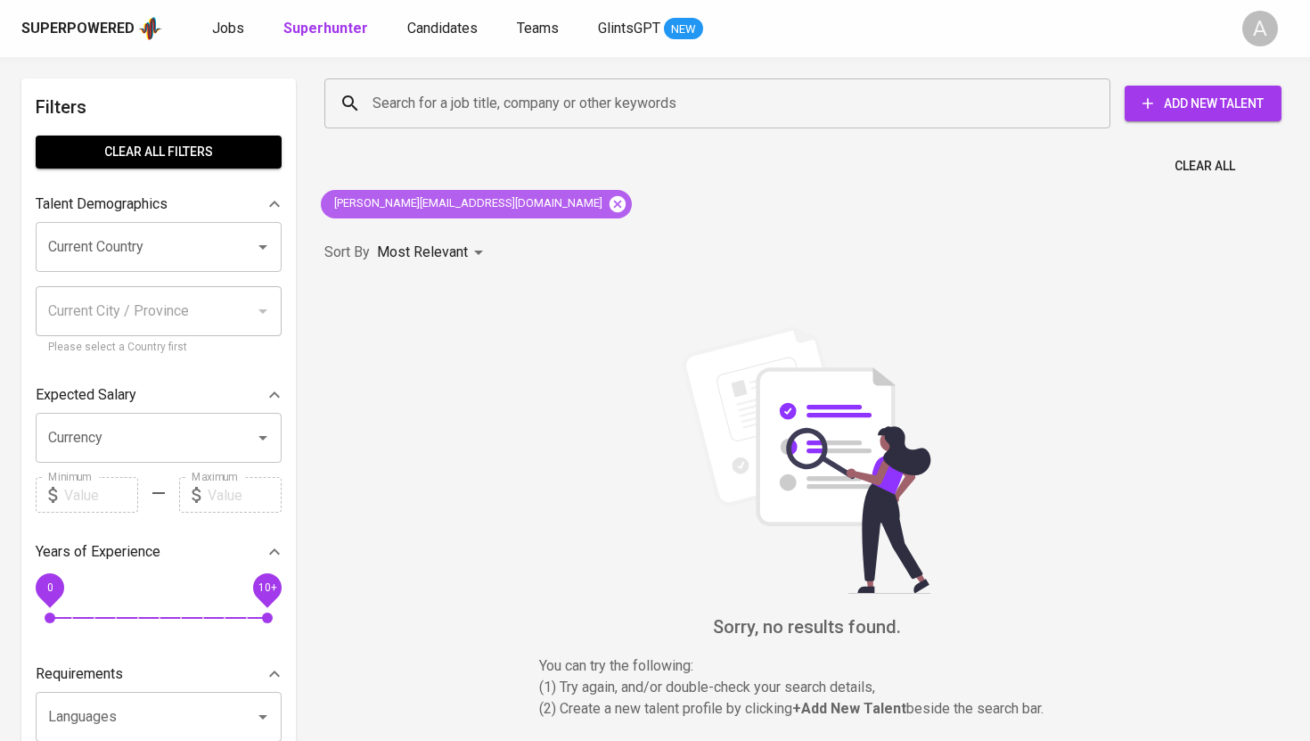
click at [608, 205] on icon at bounding box center [618, 204] width 20 height 20
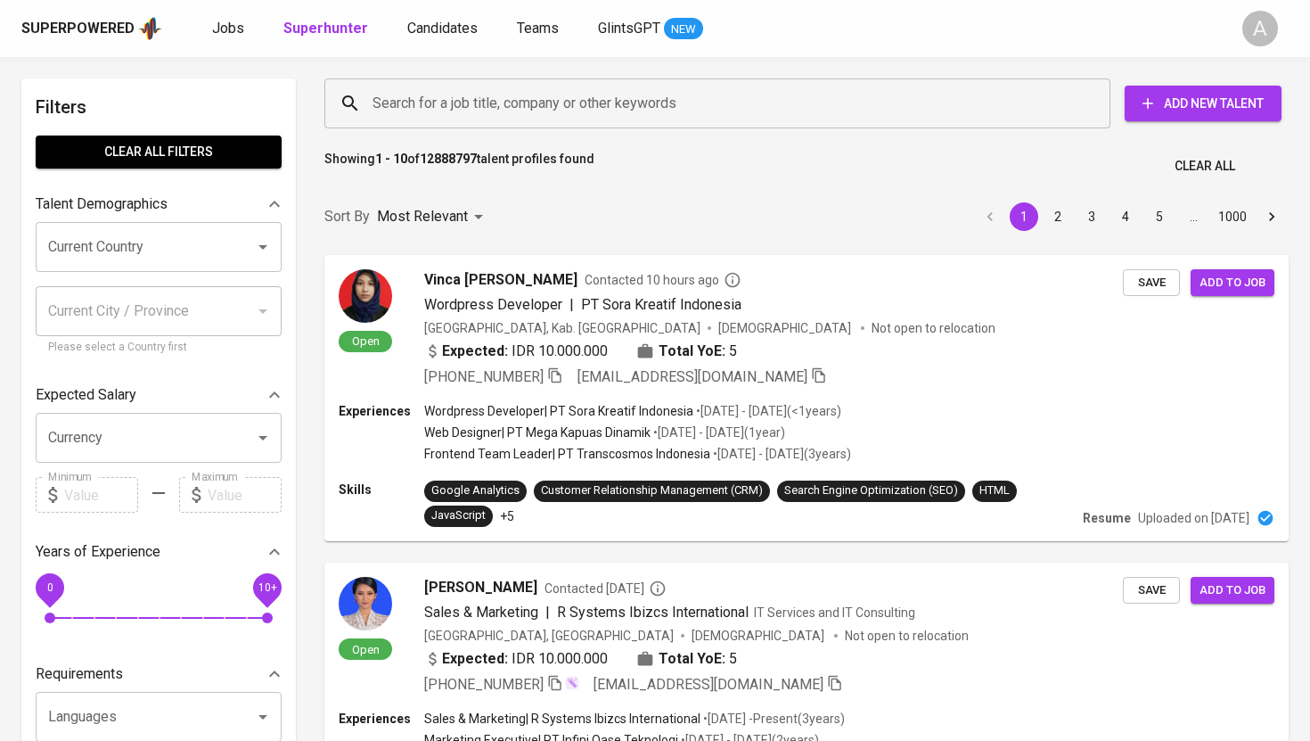
click at [488, 109] on input "Search for a job title, company or other keywords" at bounding box center [722, 103] width 708 height 34
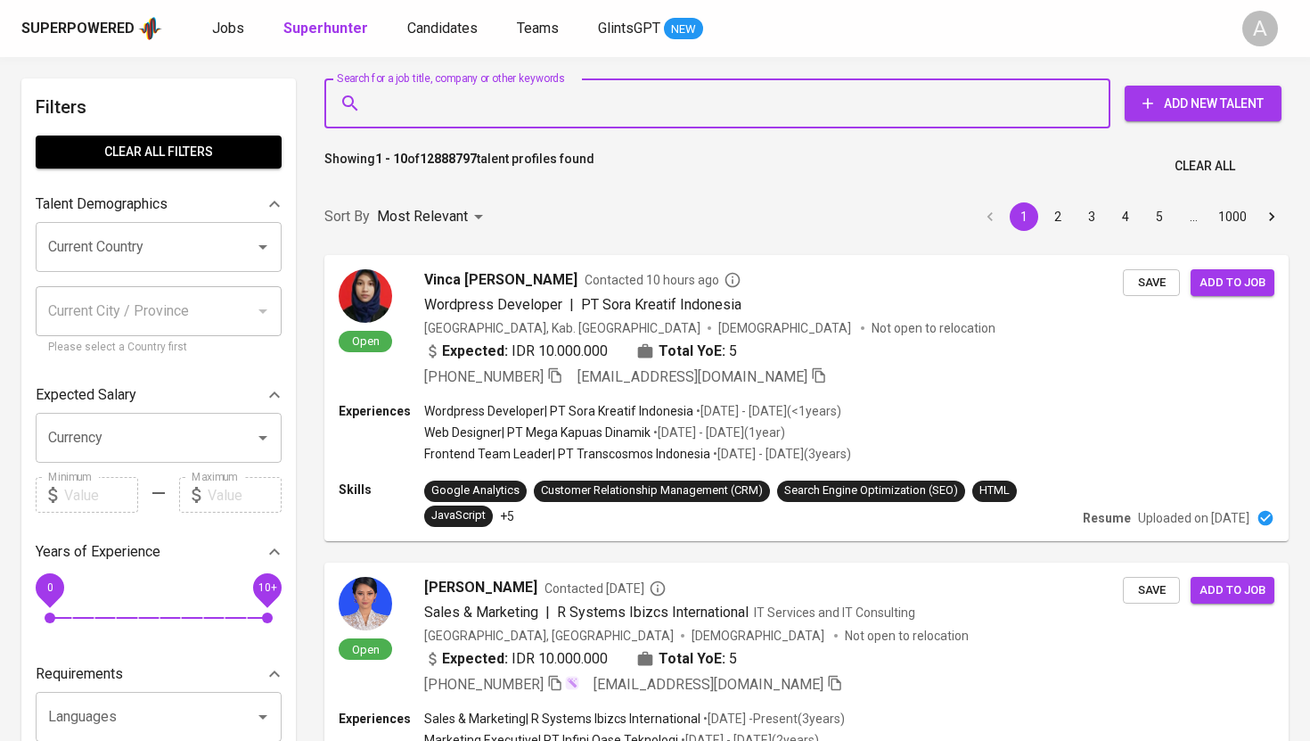
paste input "[PERSON_NAME][EMAIL_ADDRESS][DOMAIN_NAME]"
type input "[PERSON_NAME][EMAIL_ADDRESS][DOMAIN_NAME]"
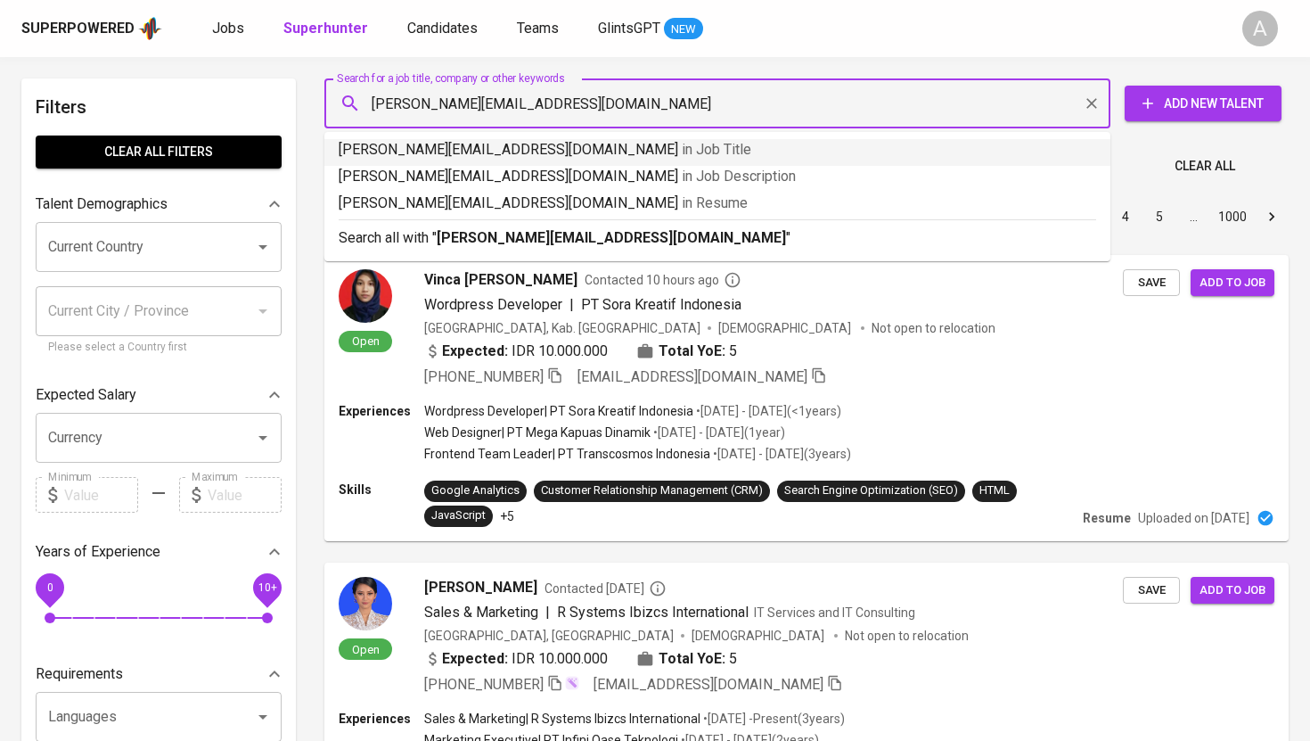
click at [472, 148] on p "[PERSON_NAME][EMAIL_ADDRESS][DOMAIN_NAME] in Job Title" at bounding box center [718, 149] width 758 height 21
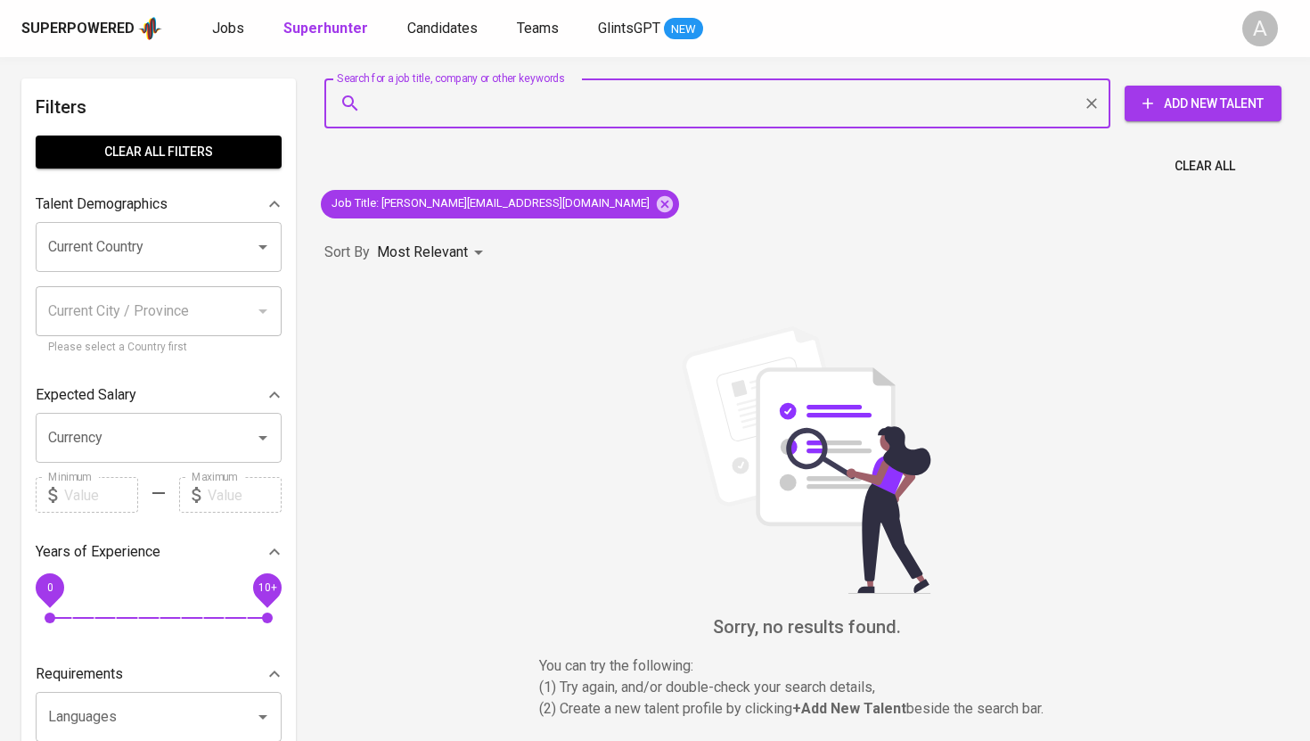
paste input "[PERSON_NAME]"
type input "[PERSON_NAME]"
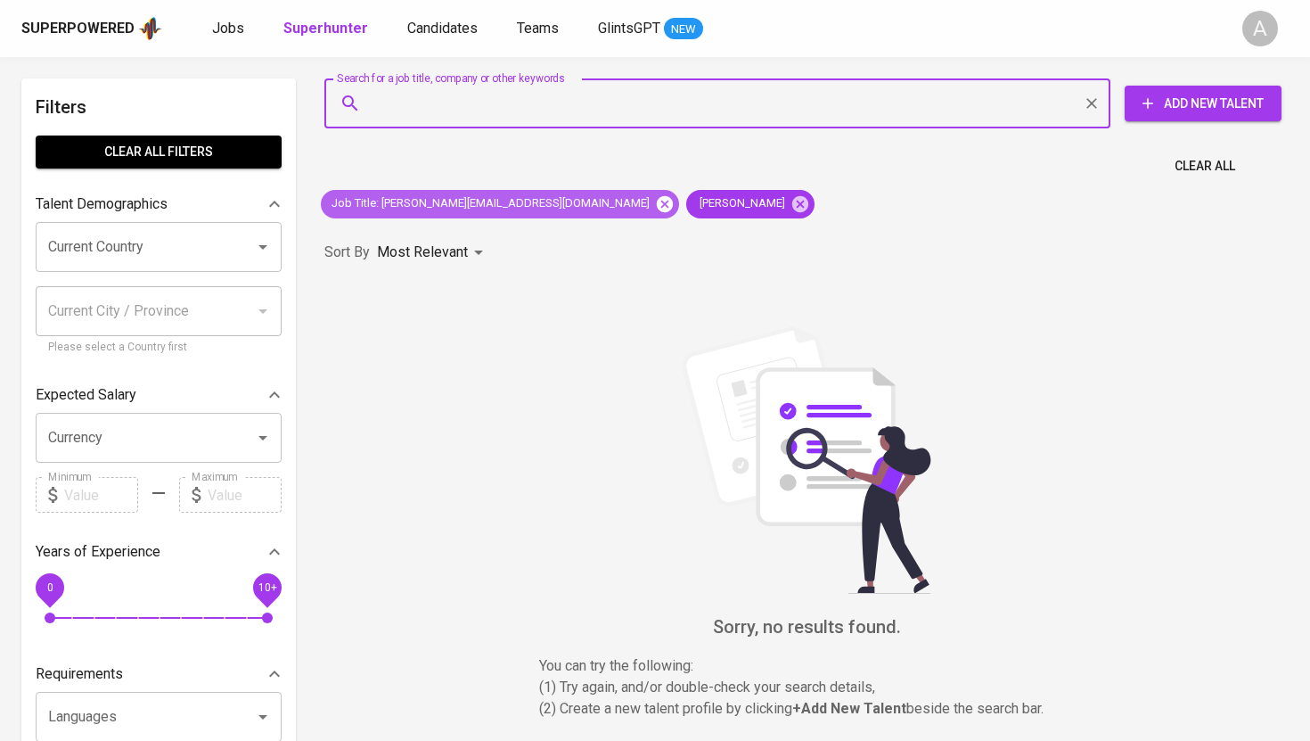
click at [655, 202] on icon at bounding box center [665, 204] width 20 height 20
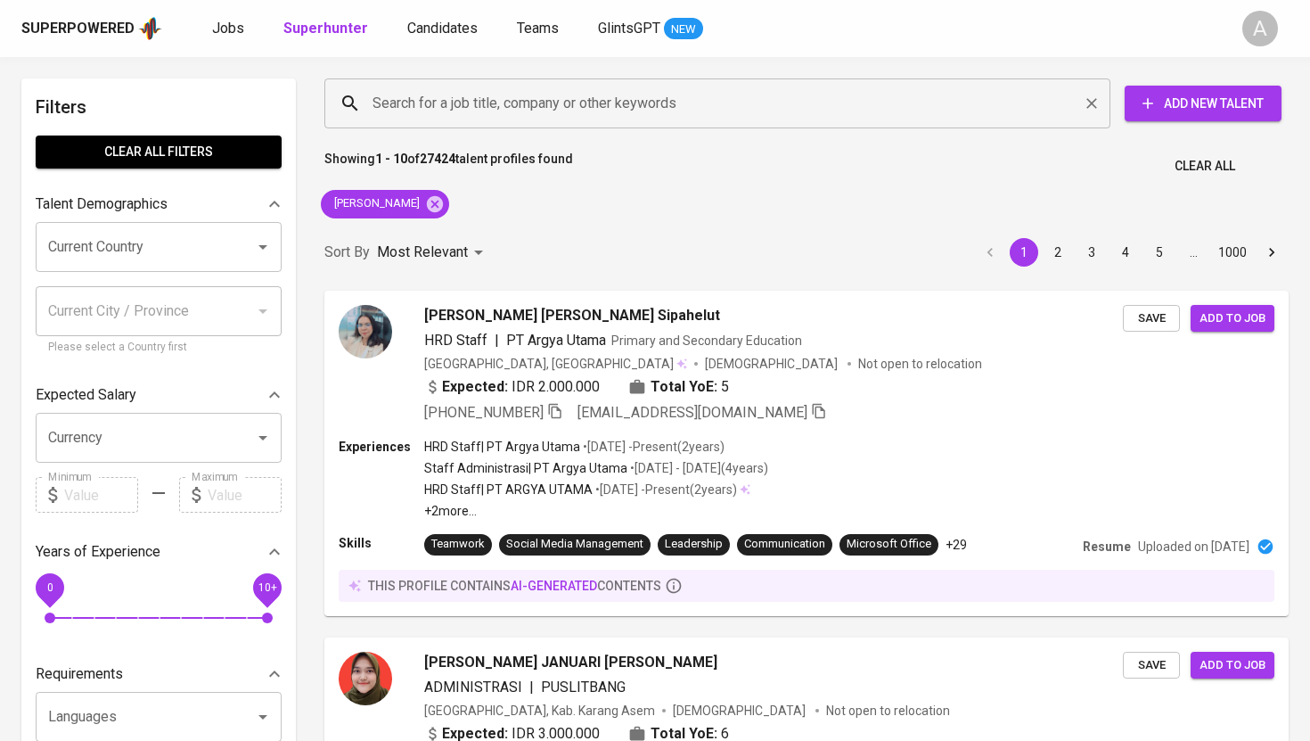
click at [586, 103] on input "Search for a job title, company or other keywords" at bounding box center [722, 103] width 708 height 34
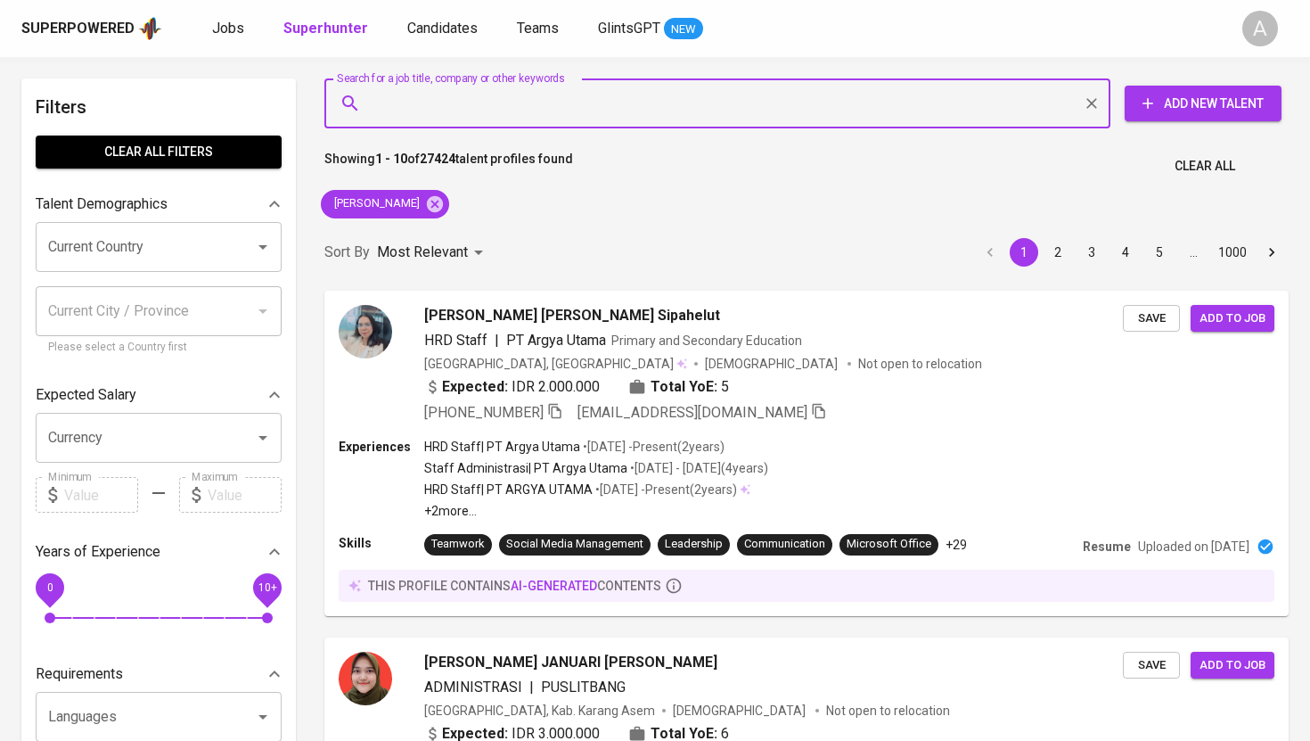
paste input "[EMAIL_ADDRESS][DOMAIN_NAME]"
type input "[EMAIL_ADDRESS][DOMAIN_NAME]"
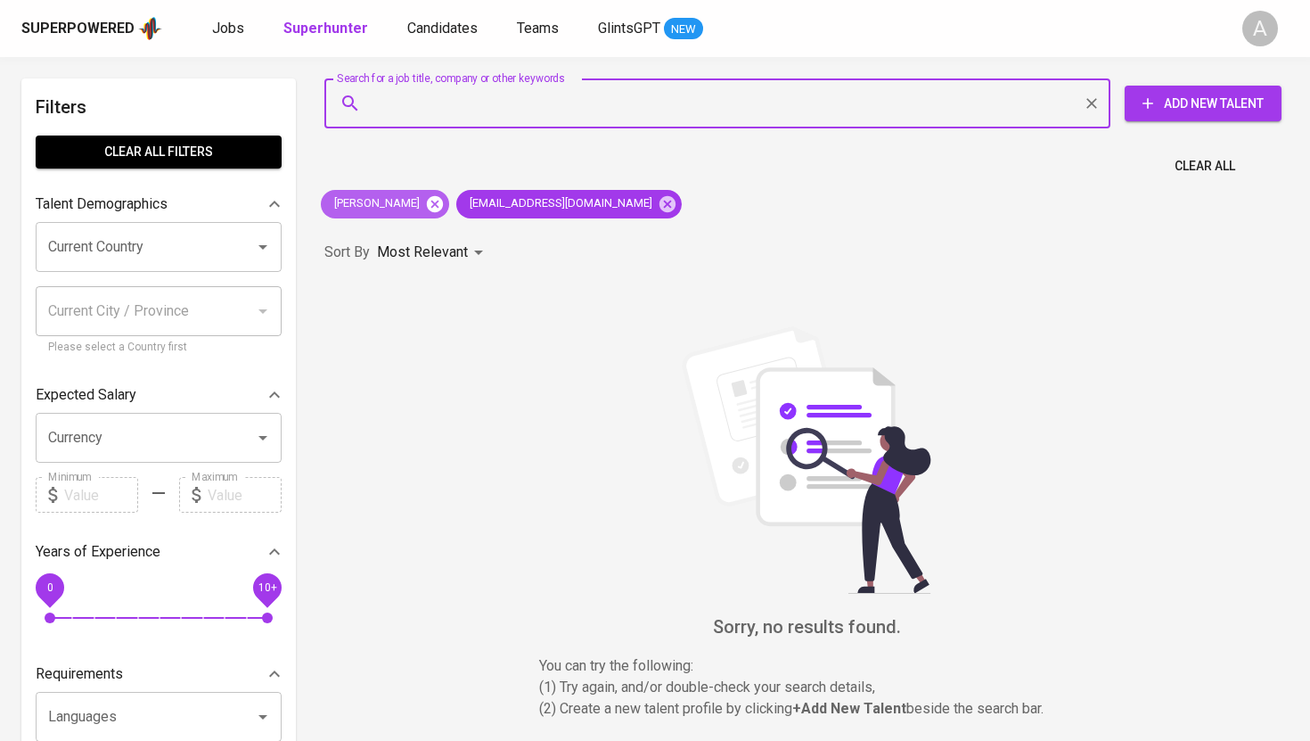
click at [425, 203] on icon at bounding box center [435, 204] width 20 height 20
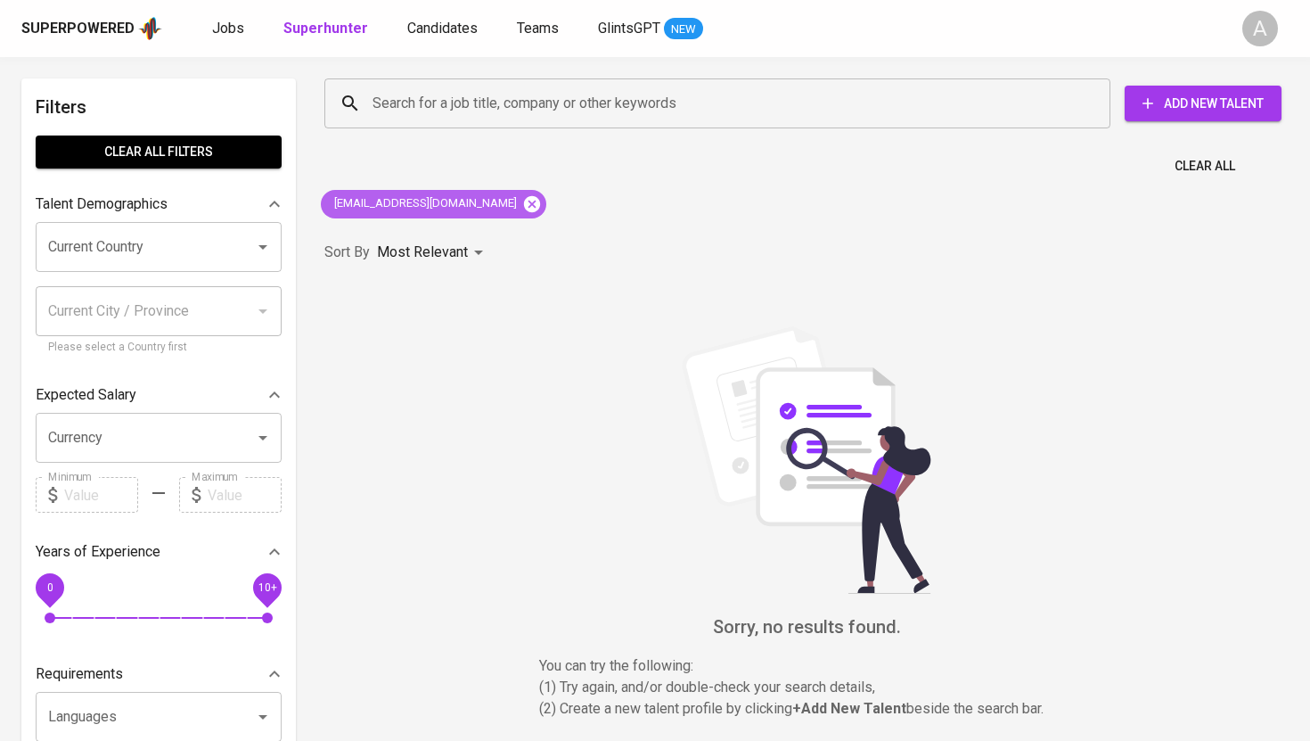
click at [524, 201] on icon at bounding box center [532, 203] width 16 height 16
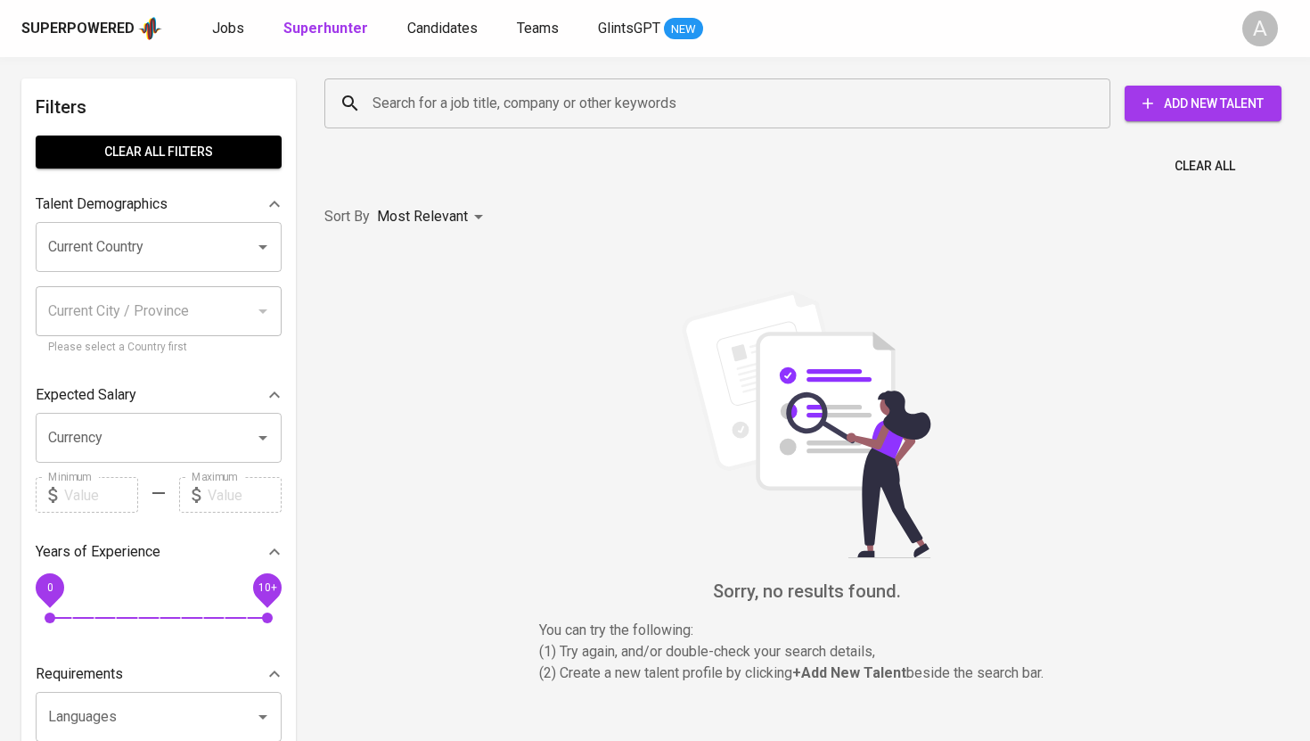
click at [495, 107] on input "Search for a job title, company or other keywords" at bounding box center [722, 103] width 708 height 34
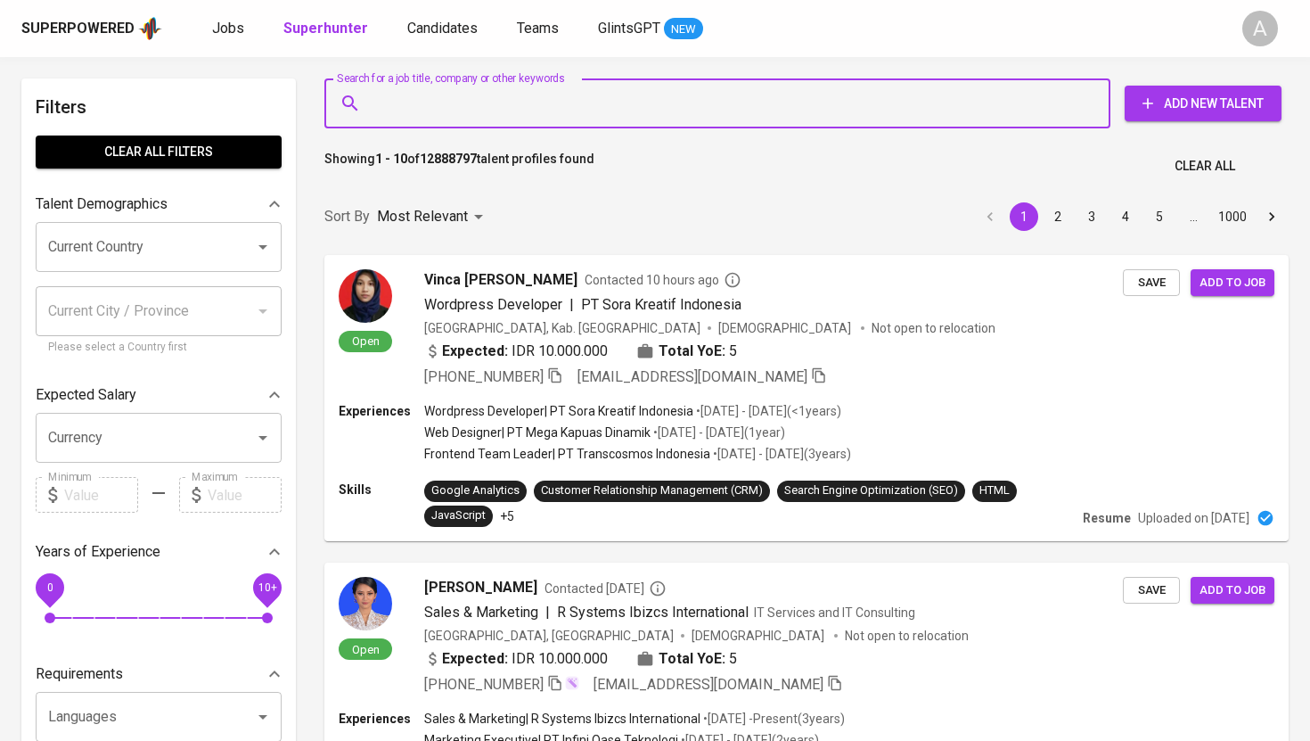
paste input "syahira.shamsa@vivere.co.id"
type input "syahira.shamsa@vivere.co.id"
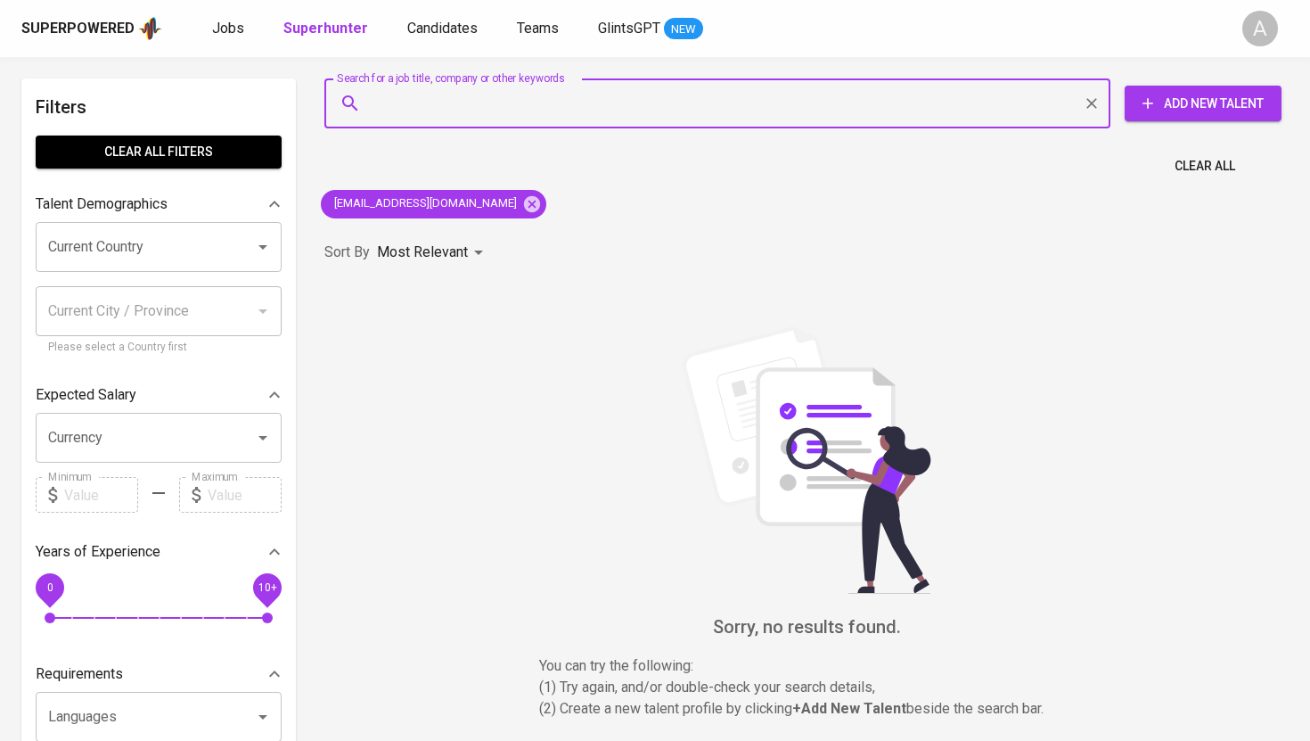
paste input "immanuel.ryan@techtiera.com"
type input "immanuel.ryan@techtiera.com"
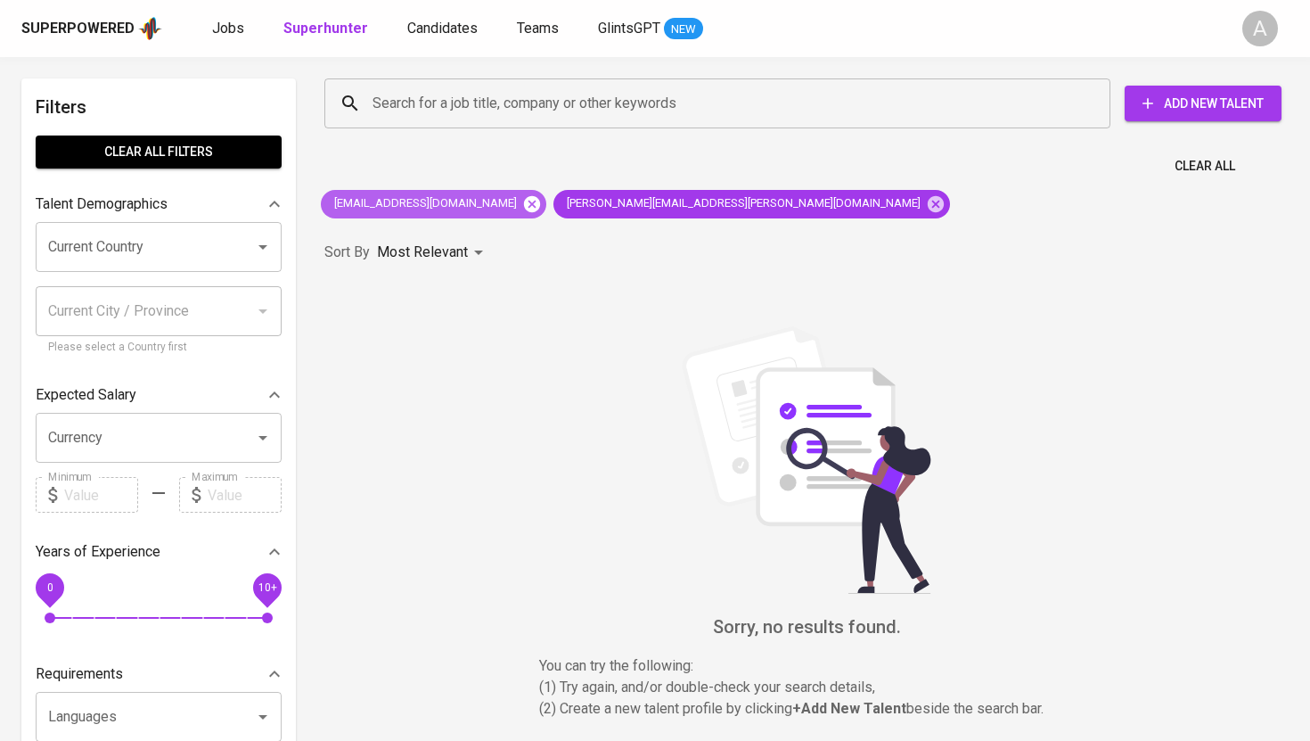
click at [524, 208] on icon at bounding box center [532, 203] width 16 height 16
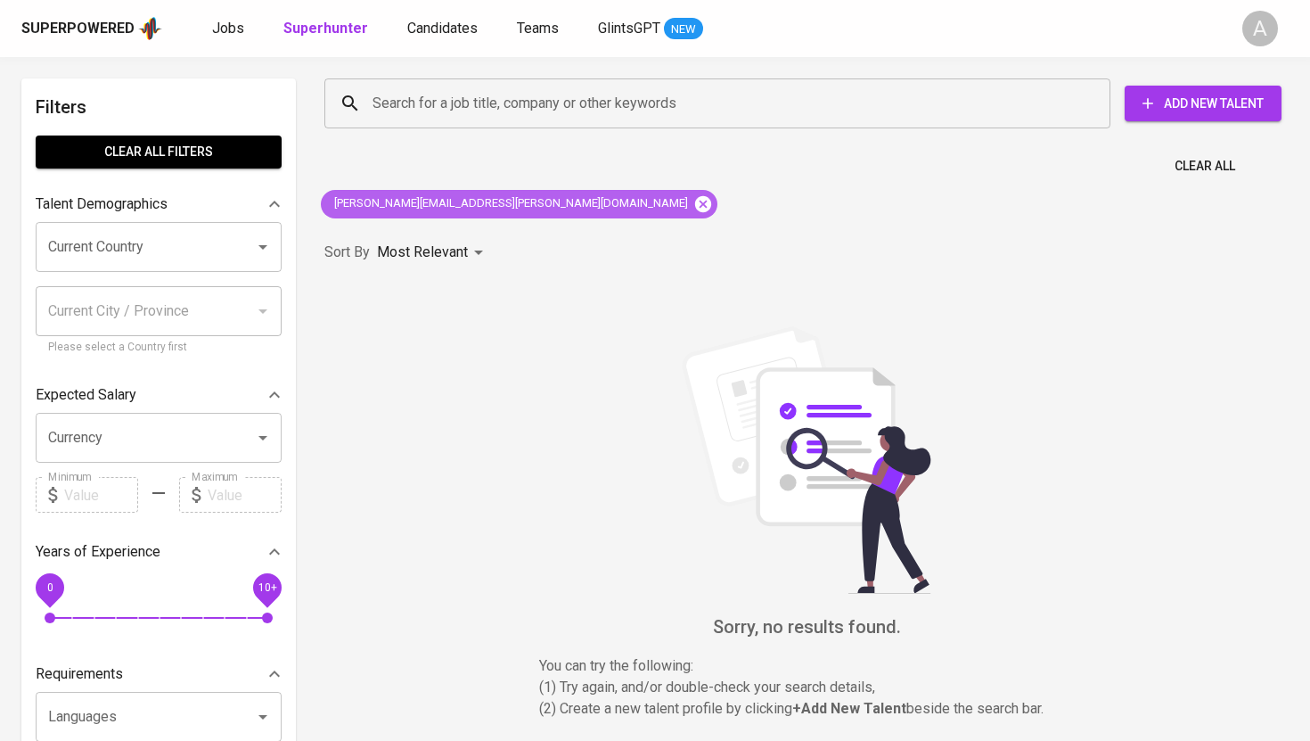
click at [695, 201] on icon at bounding box center [703, 203] width 16 height 16
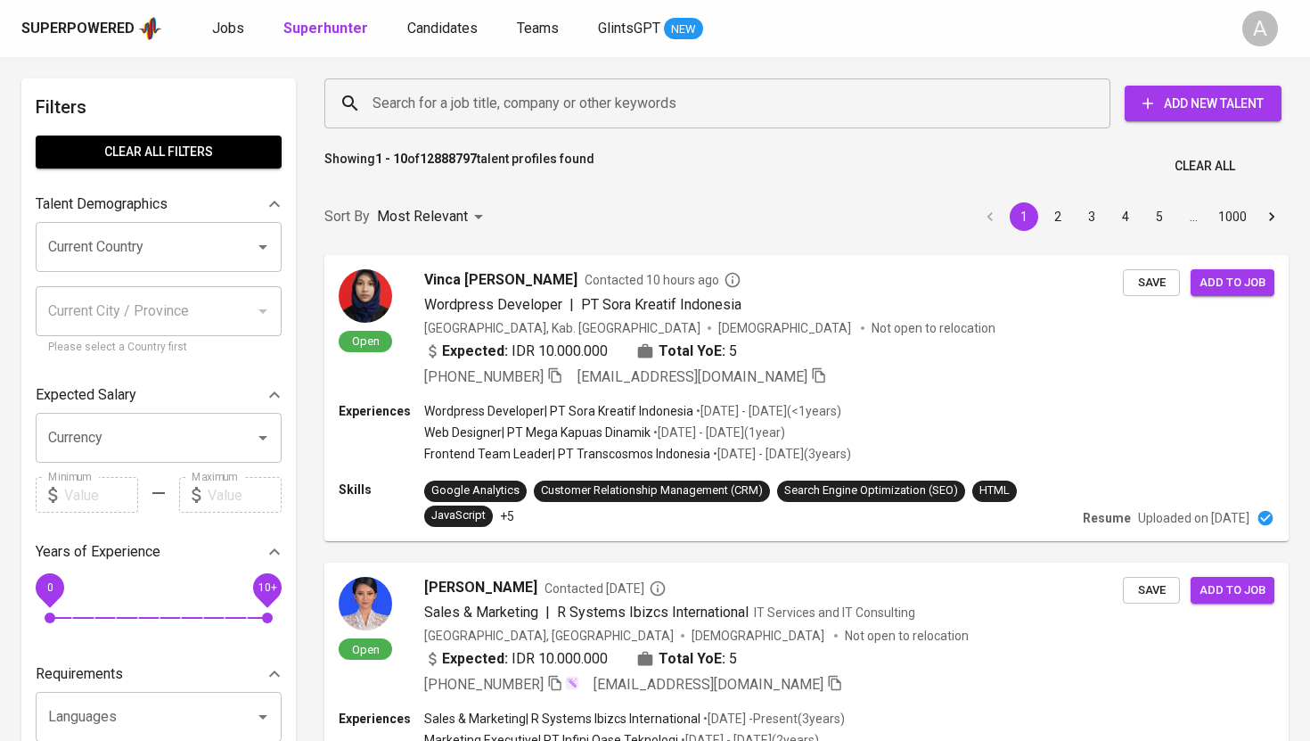
click at [611, 96] on input "Search for a job title, company or other keywords" at bounding box center [722, 103] width 708 height 34
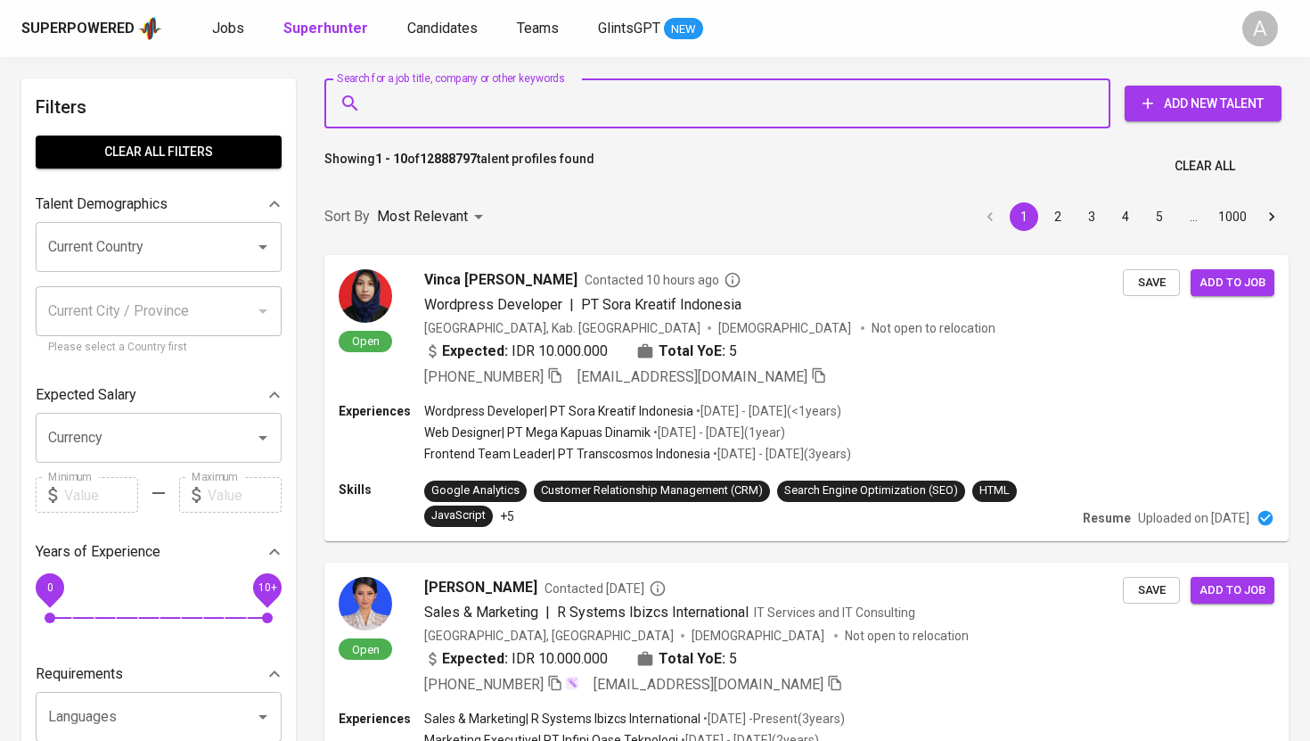
paste input "hana.nadzifah@deltadatamandiri.com"
type input "hana.nadzifah@deltadatamandiri.com"
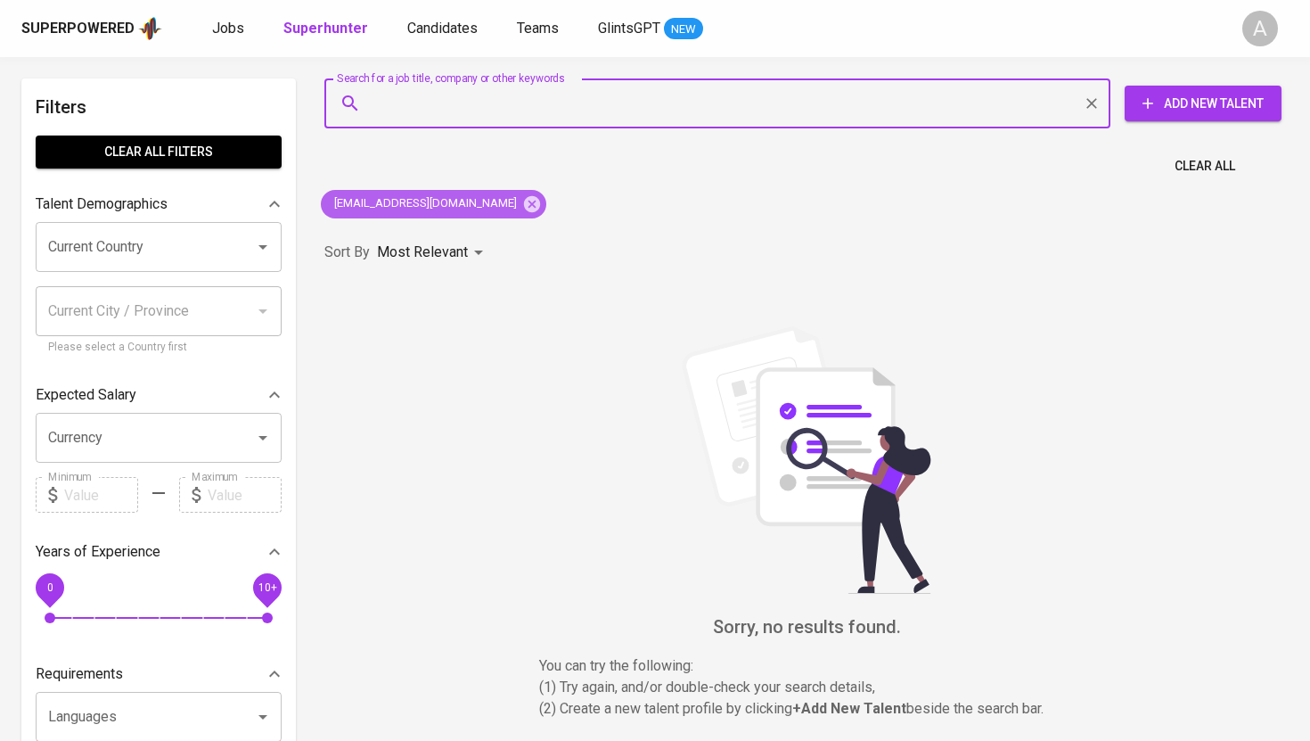
click at [528, 202] on span "hana.nadzifah@deltadatamandiri.com" at bounding box center [424, 203] width 207 height 17
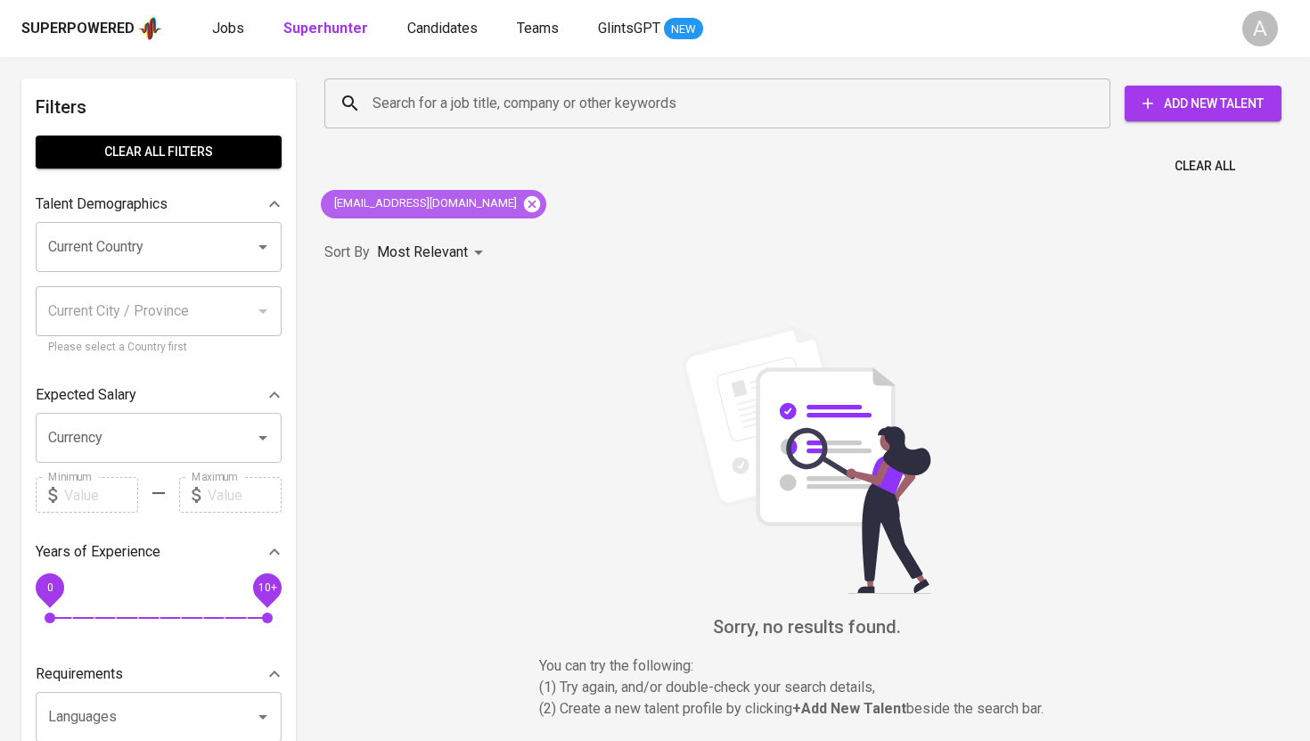
click at [540, 202] on icon at bounding box center [532, 203] width 16 height 16
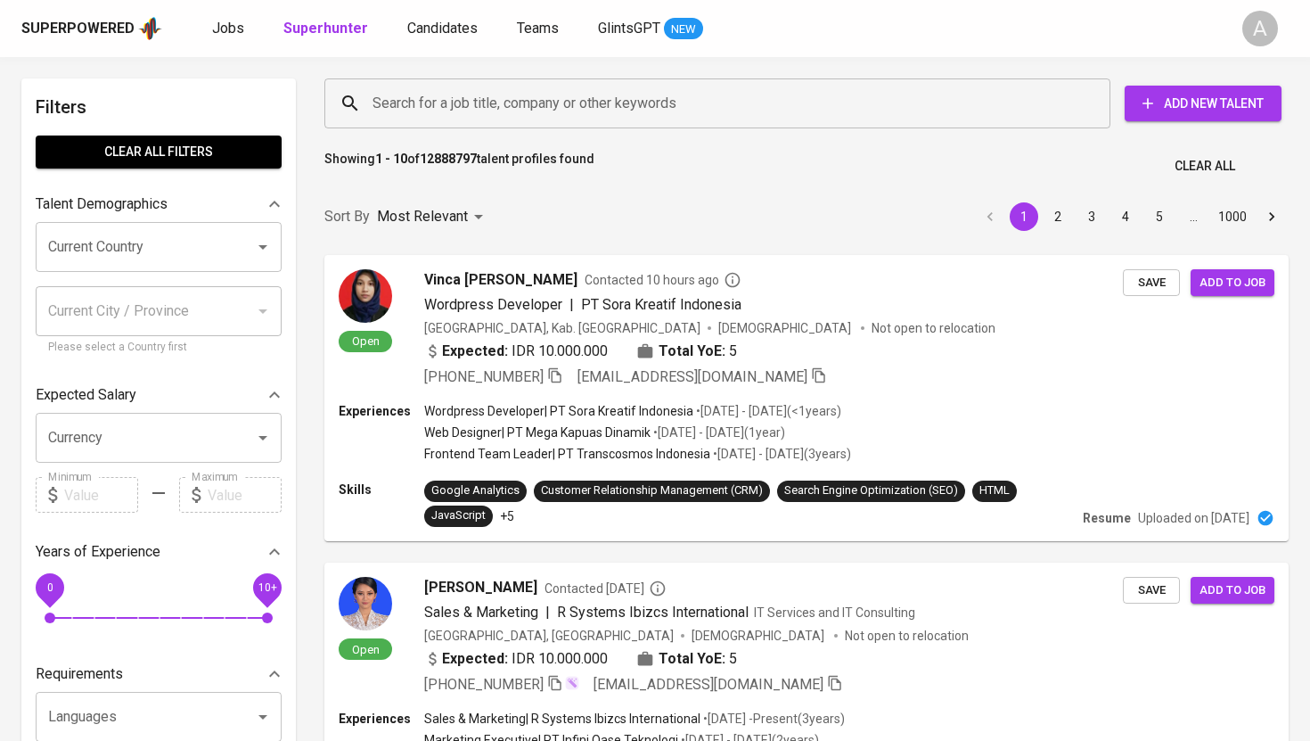
click at [561, 109] on input "Search for a job title, company or other keywords" at bounding box center [722, 103] width 708 height 34
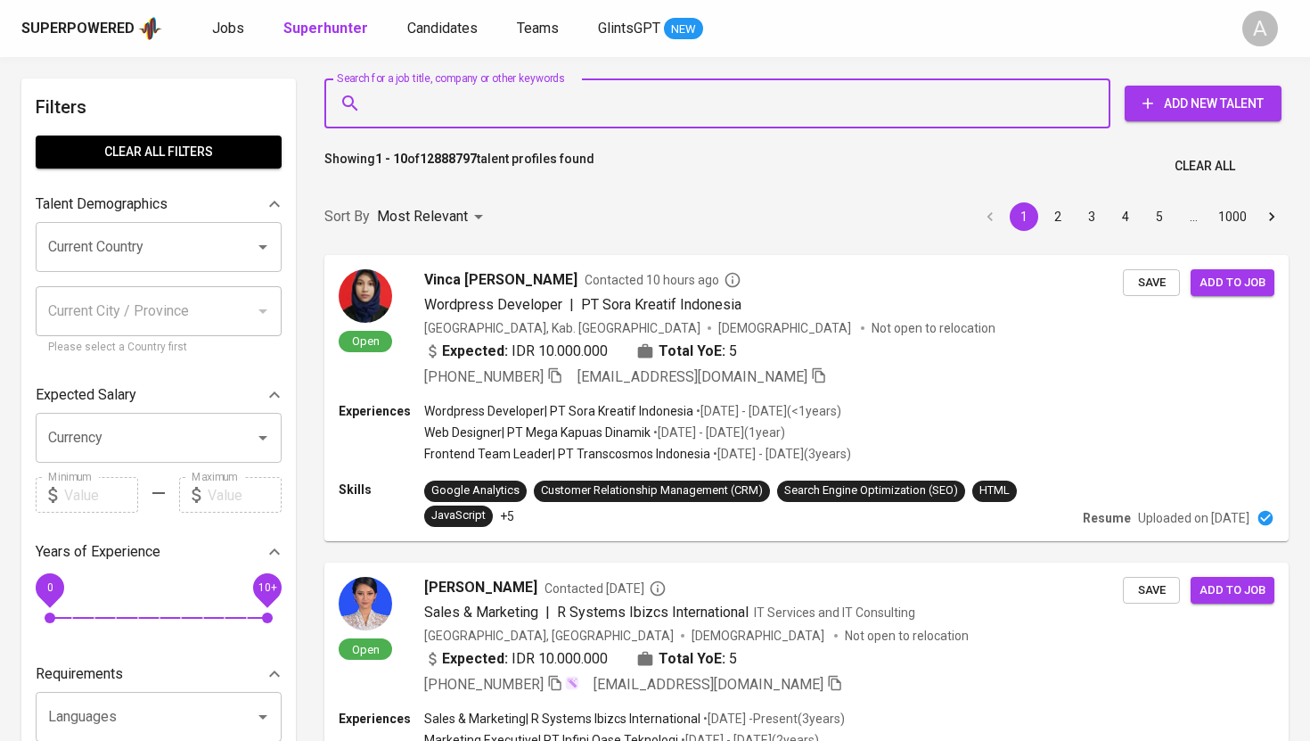
paste input "nadzifahhana19@gmail.com"
type input "nadzifahhana19@gmail.com"
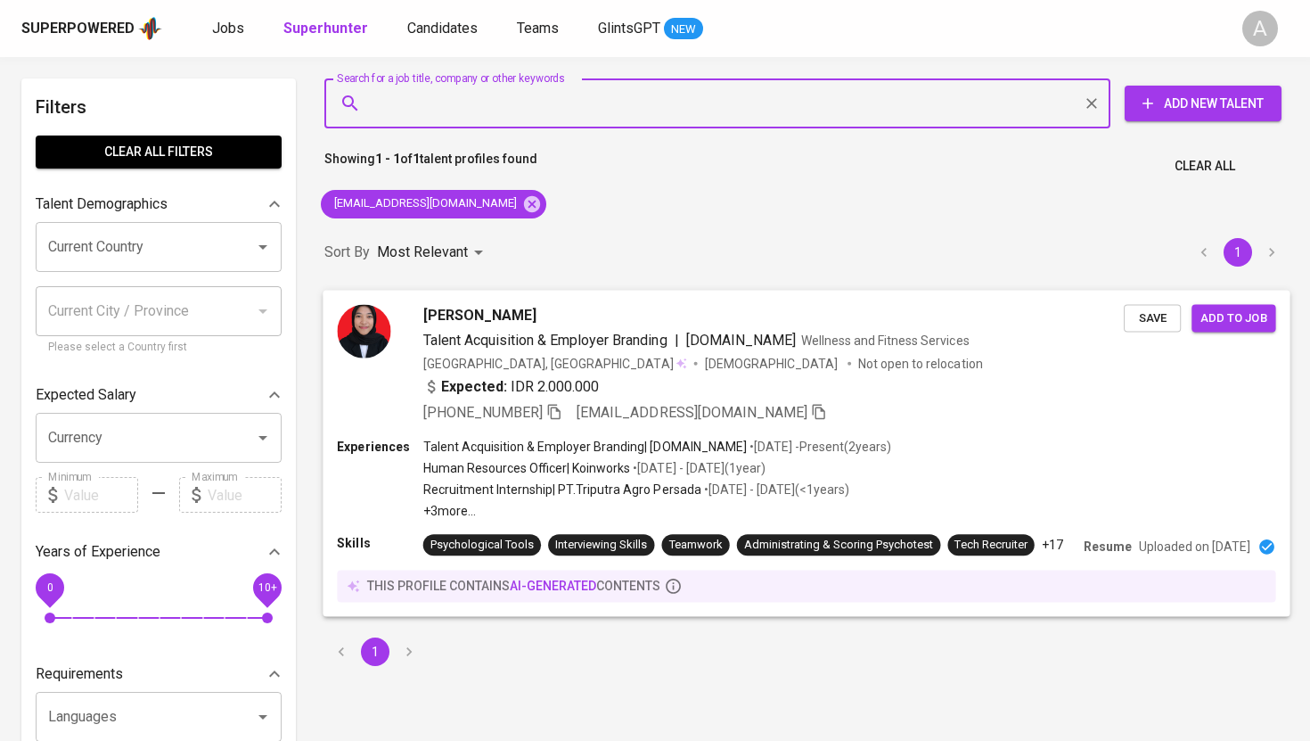
click at [364, 342] on img at bounding box center [363, 330] width 53 height 53
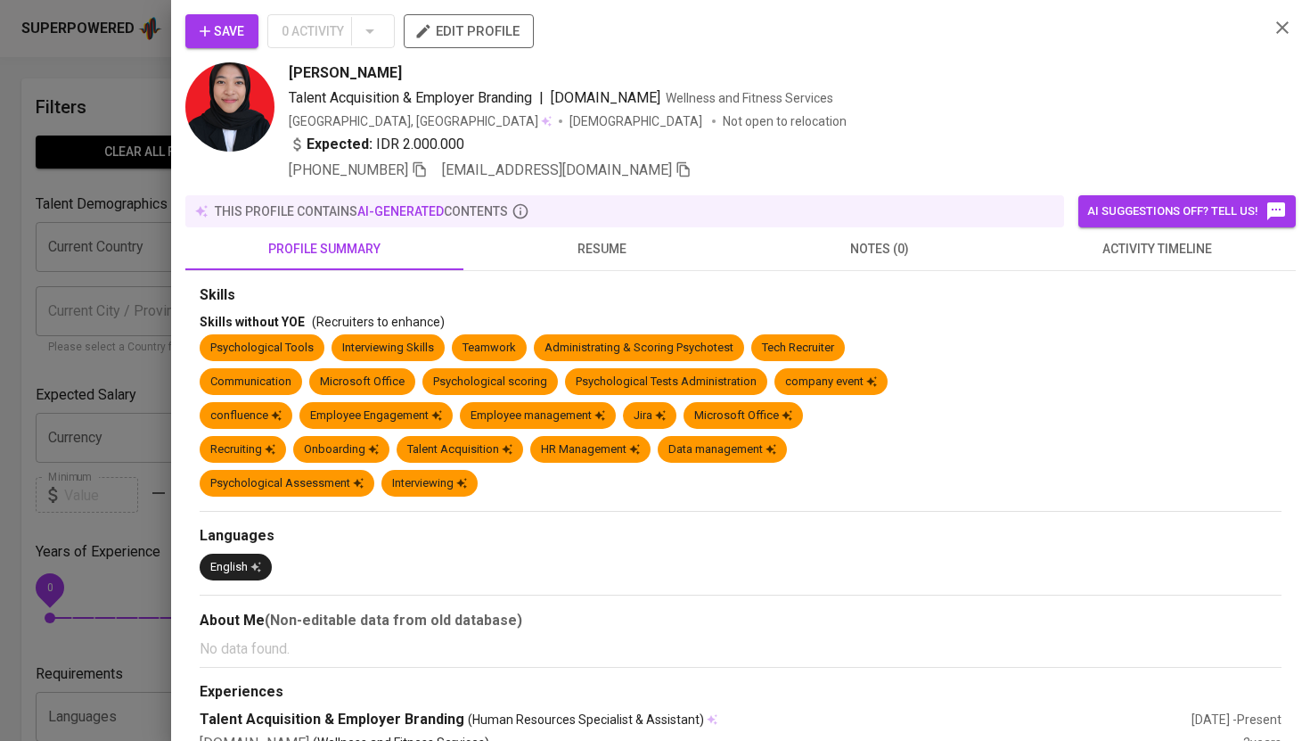
click at [241, 122] on img at bounding box center [229, 106] width 89 height 89
click at [428, 173] on icon "button" at bounding box center [420, 169] width 16 height 16
